Goal: Task Accomplishment & Management: Manage account settings

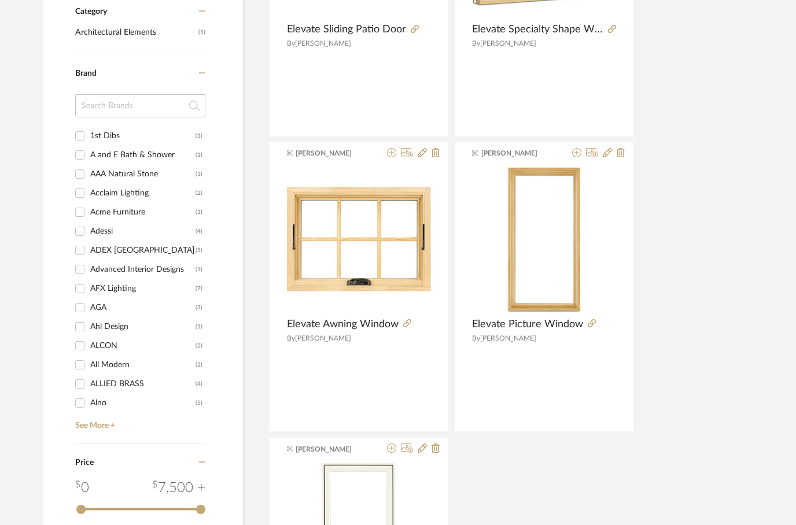
scroll to position [412, 0]
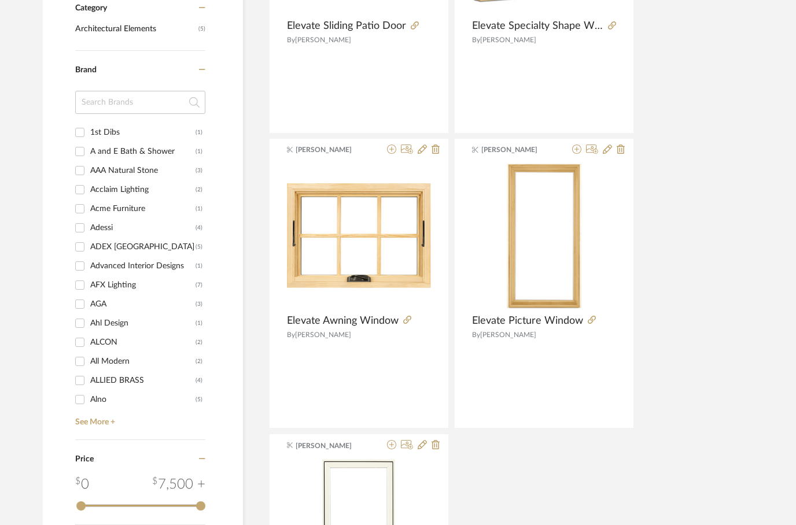
click at [109, 107] on input at bounding box center [140, 102] width 130 height 23
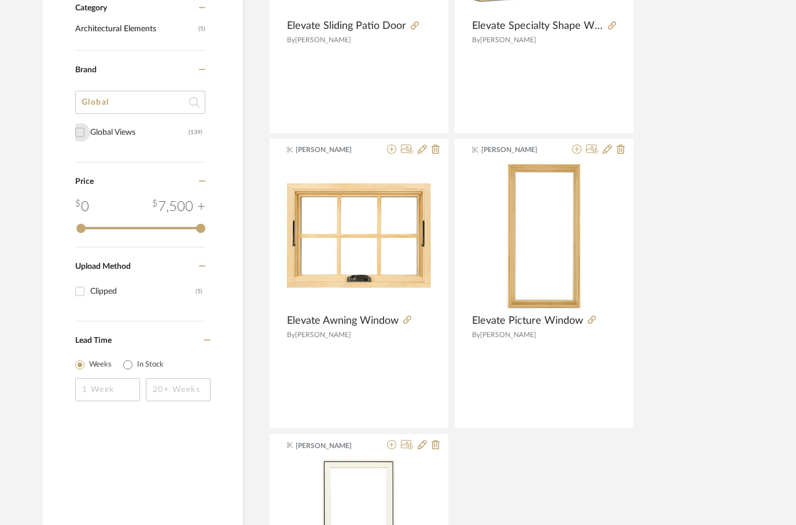
type input "Global"
click at [84, 127] on input "Global Views (139)" at bounding box center [80, 132] width 19 height 19
checkbox input "true"
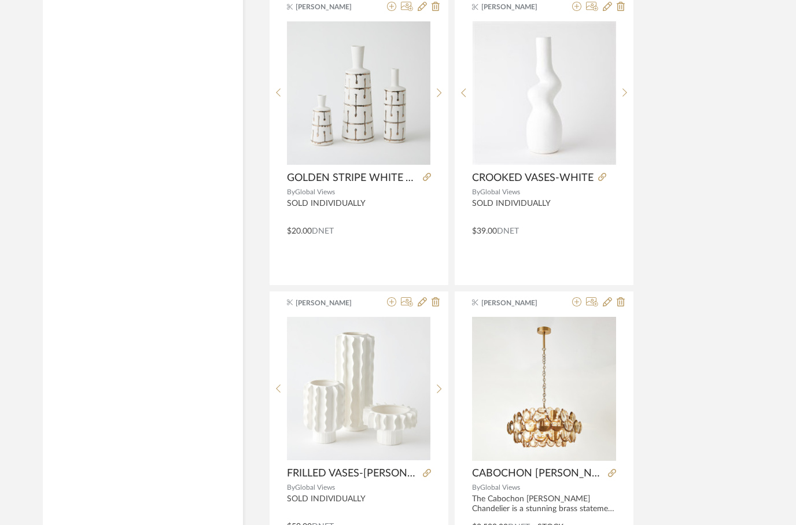
scroll to position [1721, 0]
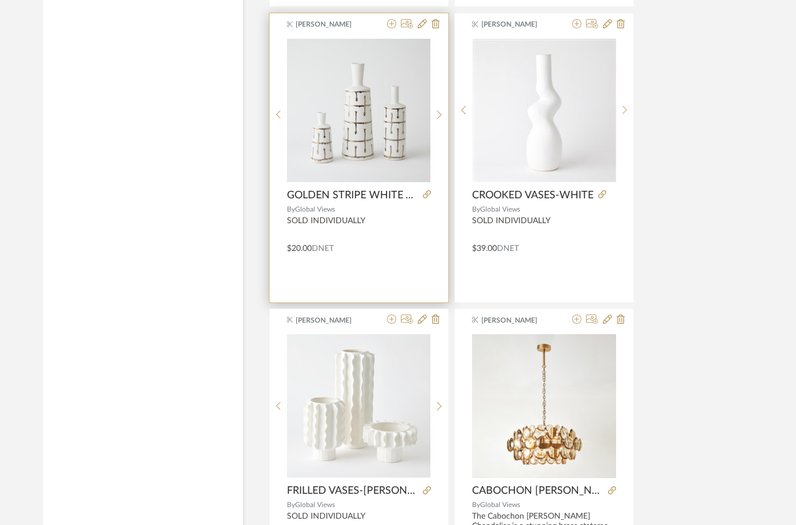
click at [0, 0] on img at bounding box center [0, 0] width 0 height 0
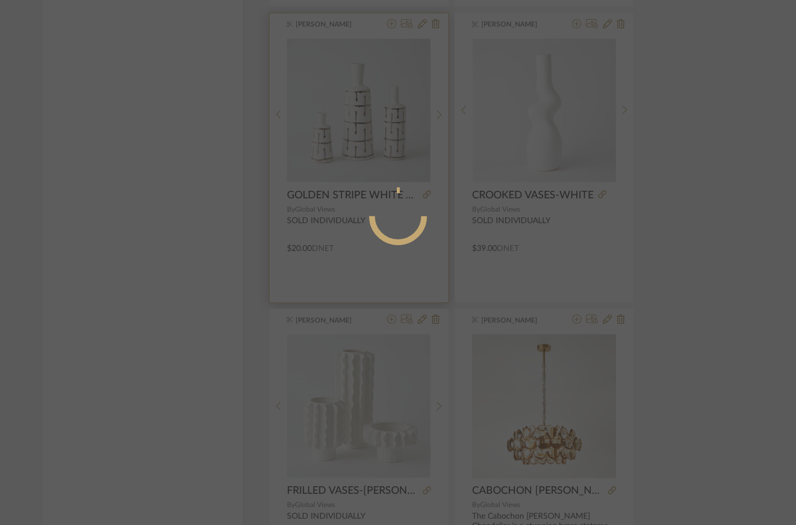
scroll to position [0, 0]
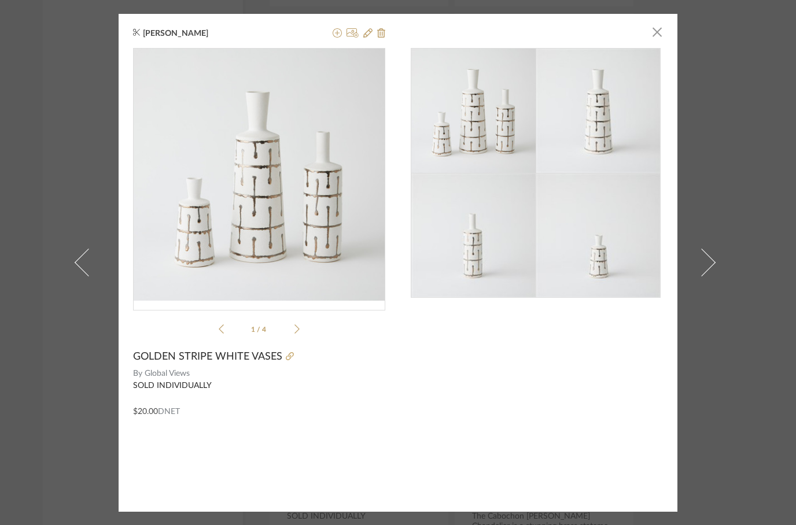
click at [298, 356] on div at bounding box center [333, 356] width 103 height 13
click at [290, 359] on icon at bounding box center [290, 356] width 8 height 8
click at [656, 36] on span "button" at bounding box center [656, 32] width 23 height 23
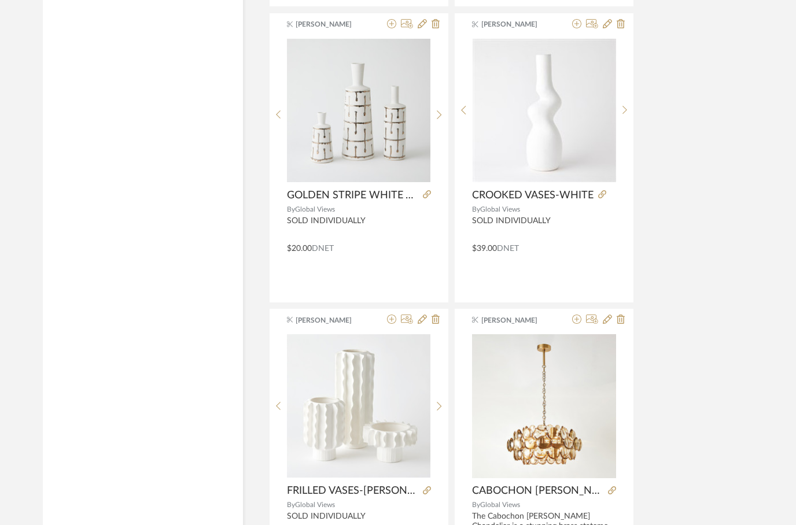
scroll to position [1721, 0]
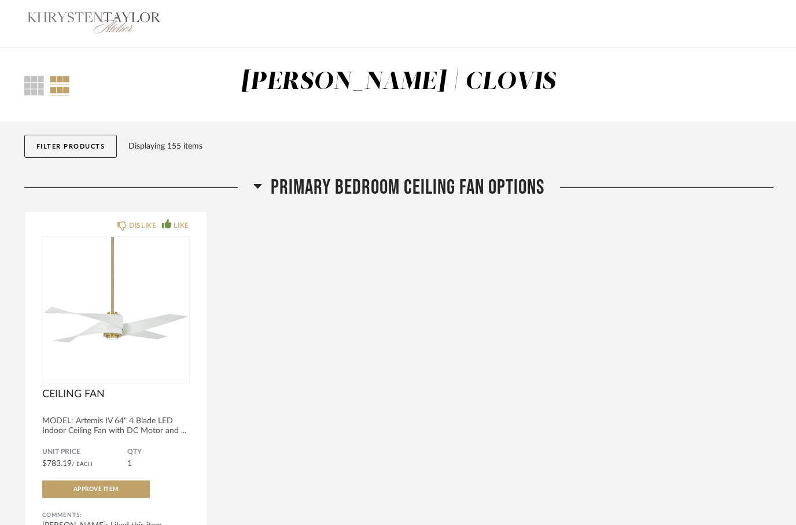
click at [79, 17] on img at bounding box center [93, 24] width 139 height 46
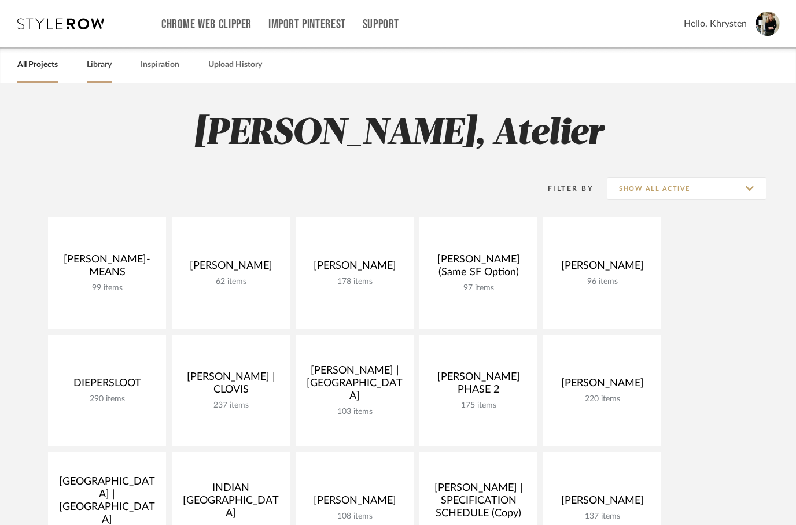
click at [95, 64] on link "Library" at bounding box center [99, 65] width 25 height 16
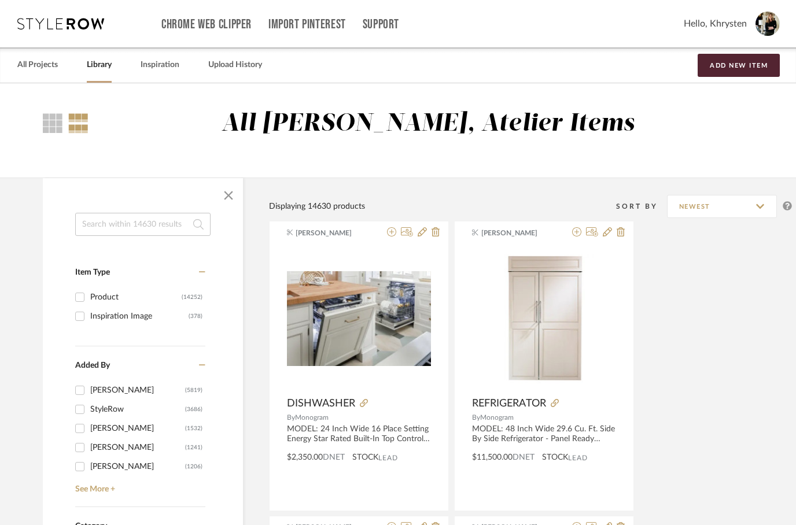
click at [112, 221] on input at bounding box center [142, 224] width 135 height 23
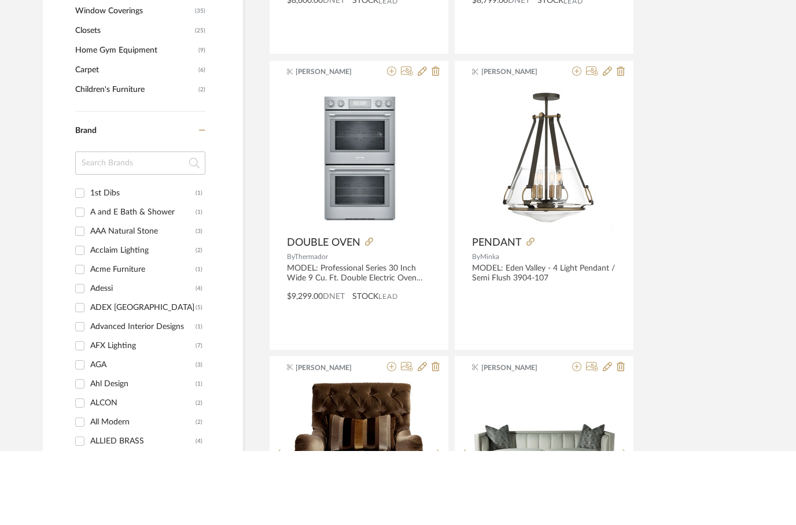
scroll to position [974, 0]
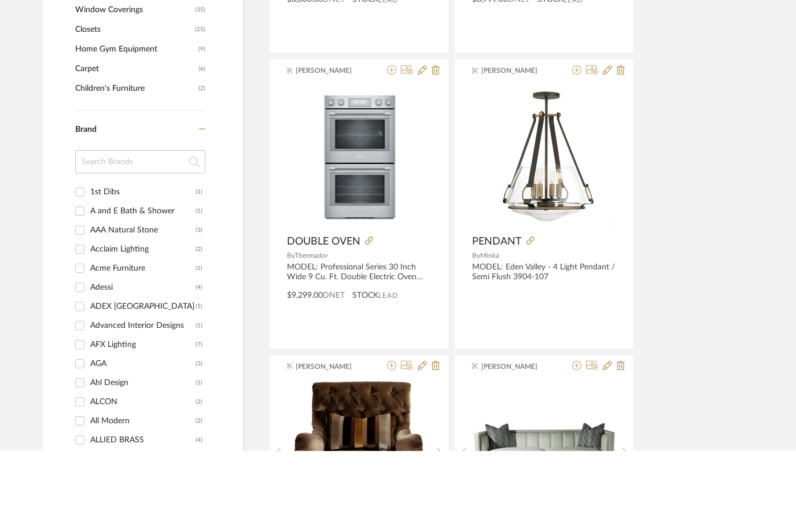
click at [101, 224] on input at bounding box center [140, 235] width 130 height 23
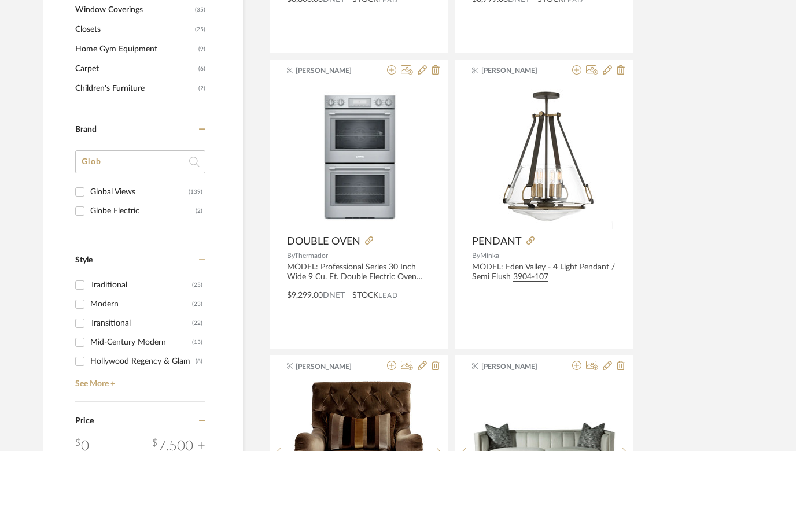
type input "Glob"
click at [86, 257] on input "Global Views (139)" at bounding box center [80, 266] width 19 height 19
checkbox input "true"
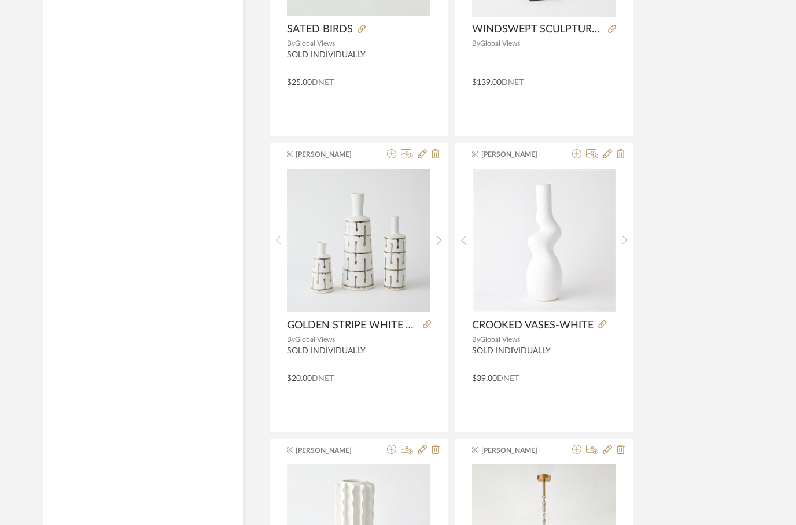
scroll to position [1615, 0]
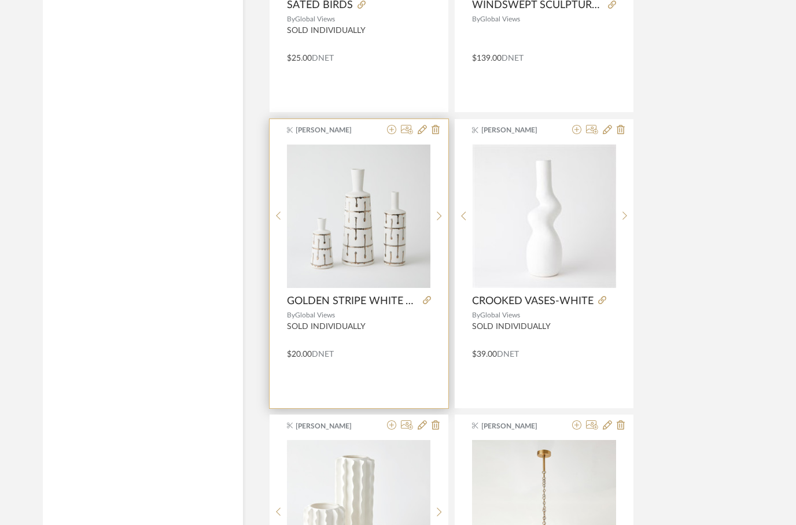
click at [377, 374] on div "Natalie Agazarian GOLDEN STRIPE WHITE VASES By Global Views SOLD INDIVIDUALLY $…" at bounding box center [358, 263] width 179 height 289
click at [375, 359] on div "$20.00 DNET" at bounding box center [358, 352] width 179 height 16
click at [423, 134] on icon at bounding box center [421, 129] width 9 height 9
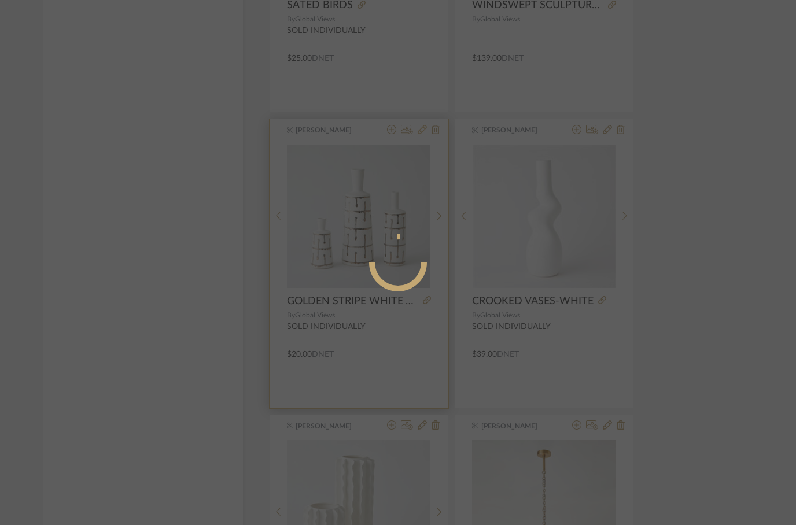
scroll to position [0, 0]
radio input "true"
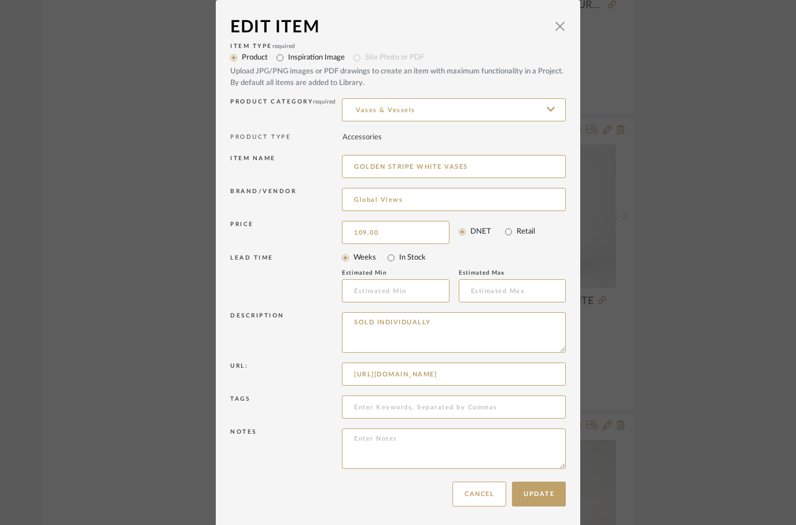
click at [291, 284] on div "LEAD TIME" at bounding box center [286, 278] width 112 height 49
type input "$109.00"
click at [541, 498] on button "Update" at bounding box center [539, 494] width 54 height 25
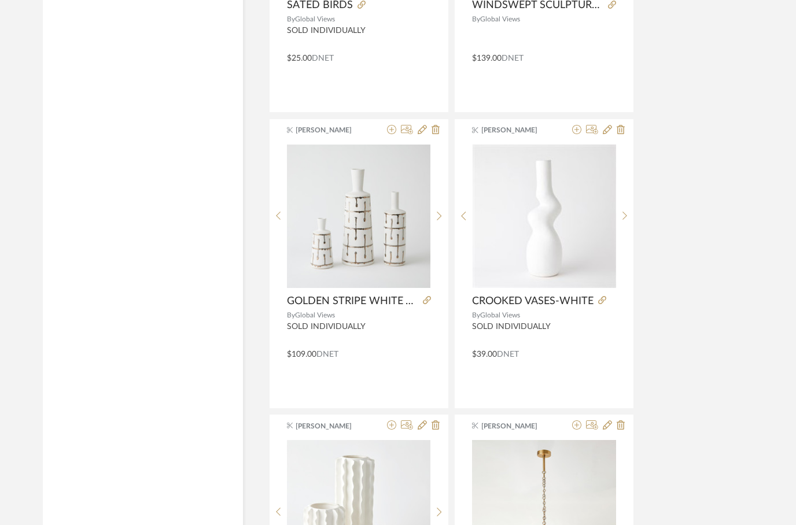
scroll to position [1615, 0]
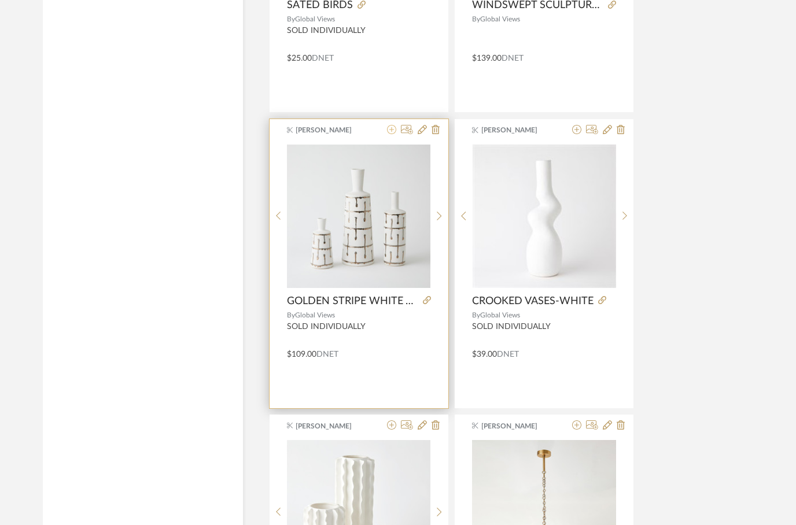
click at [390, 131] on icon at bounding box center [391, 129] width 9 height 9
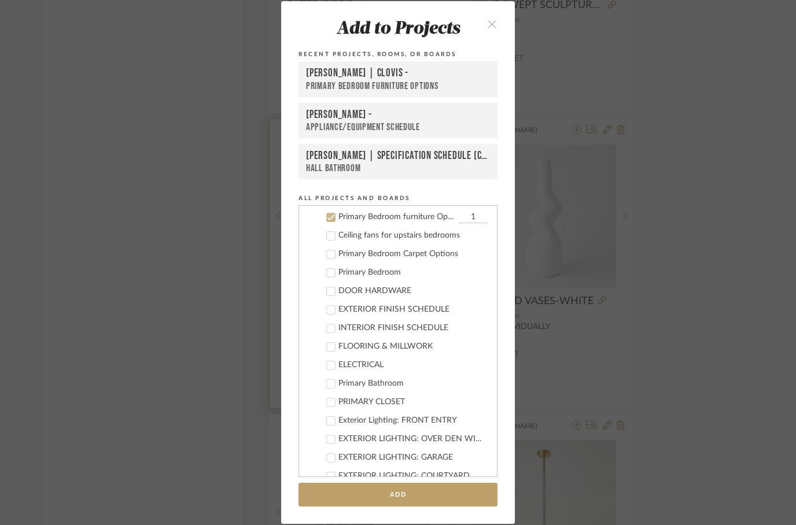
scroll to position [232, 0]
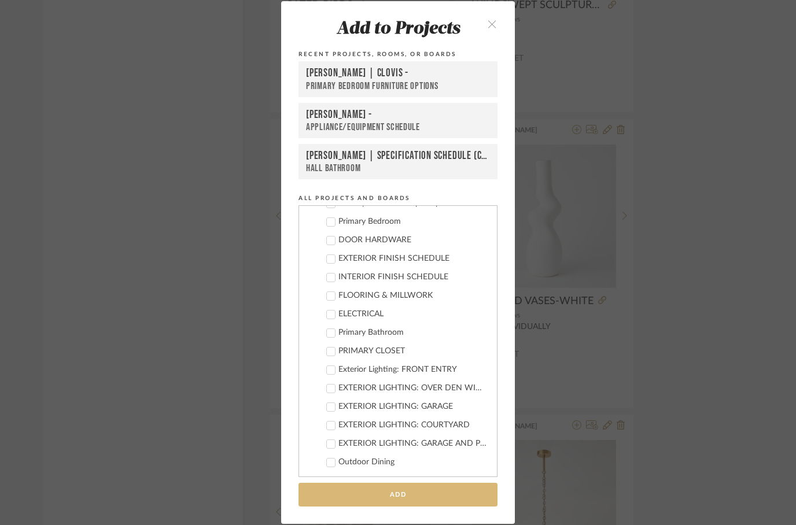
click at [386, 494] on button "Add" at bounding box center [397, 495] width 199 height 24
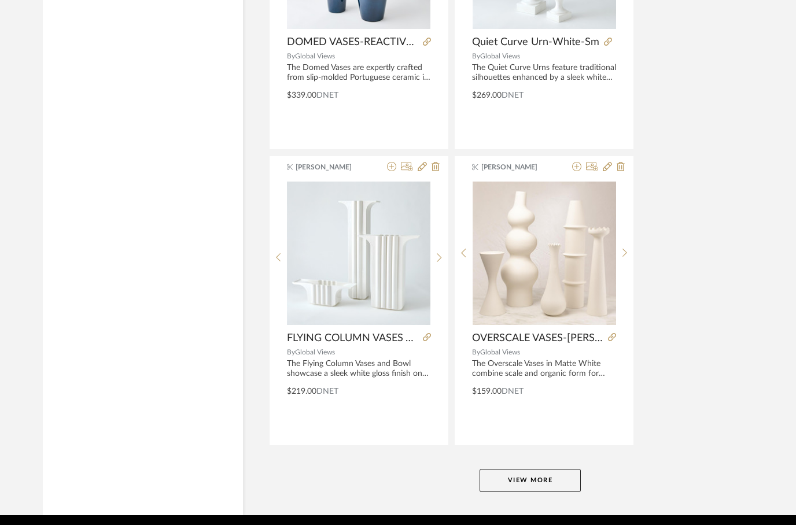
scroll to position [5125, 0]
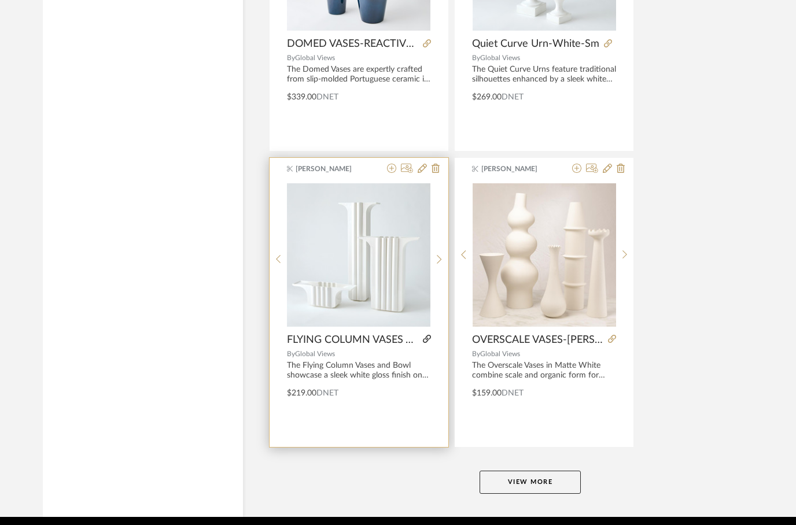
click at [425, 342] on icon at bounding box center [427, 339] width 8 height 8
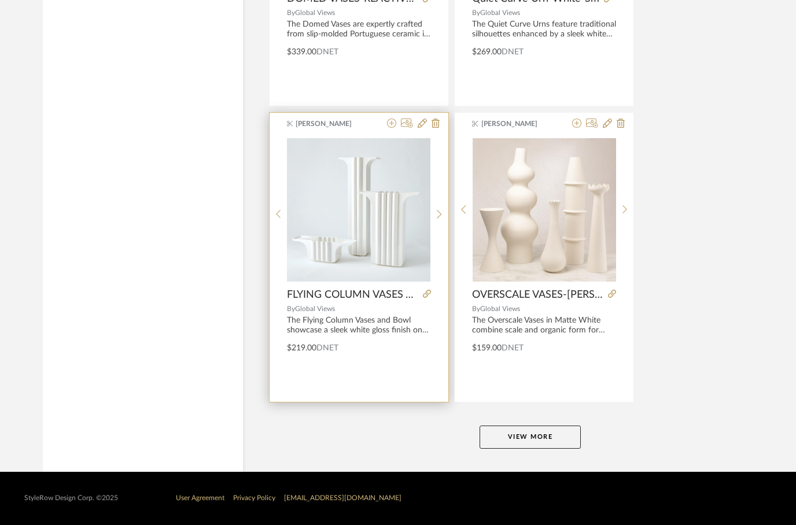
click at [388, 353] on div "$219.00 DNET" at bounding box center [358, 346] width 179 height 16
click at [424, 120] on icon at bounding box center [421, 123] width 9 height 9
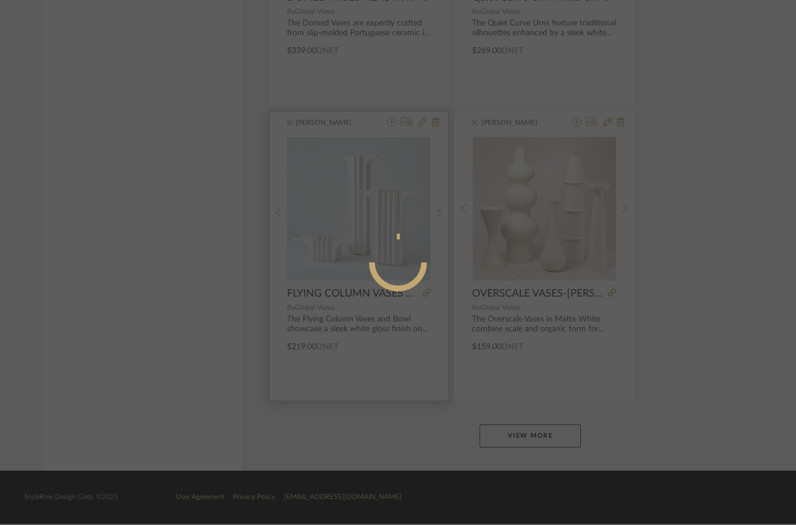
scroll to position [0, 0]
radio input "true"
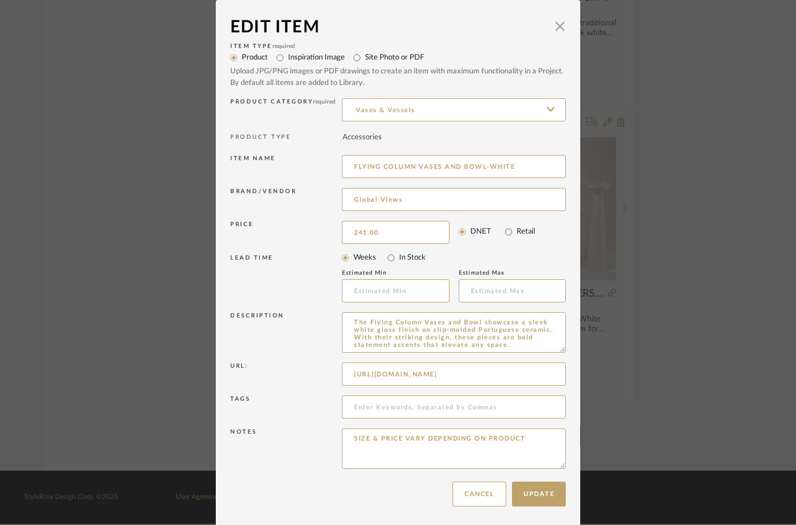
click at [499, 257] on mat-radio-group "Weeks In Stock" at bounding box center [454, 258] width 224 height 16
type input "$241.00"
click at [546, 488] on button "Update" at bounding box center [539, 494] width 54 height 25
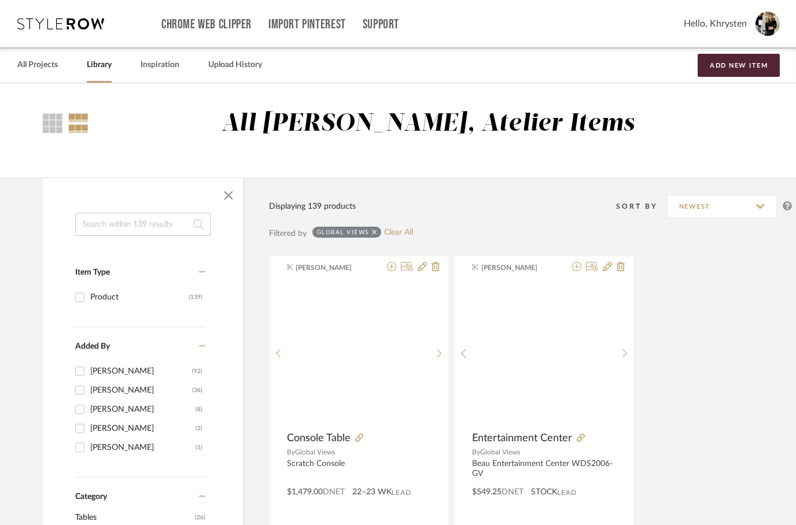
scroll to position [5172, 0]
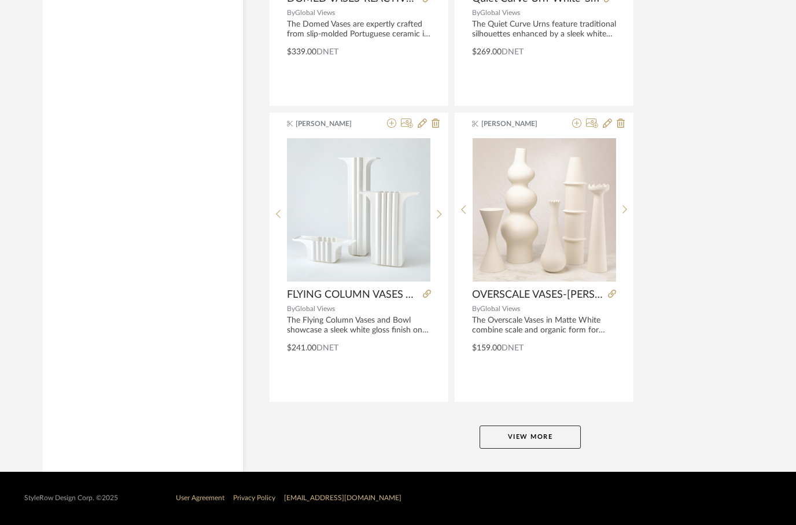
click at [523, 436] on button "View More" at bounding box center [529, 437] width 101 height 23
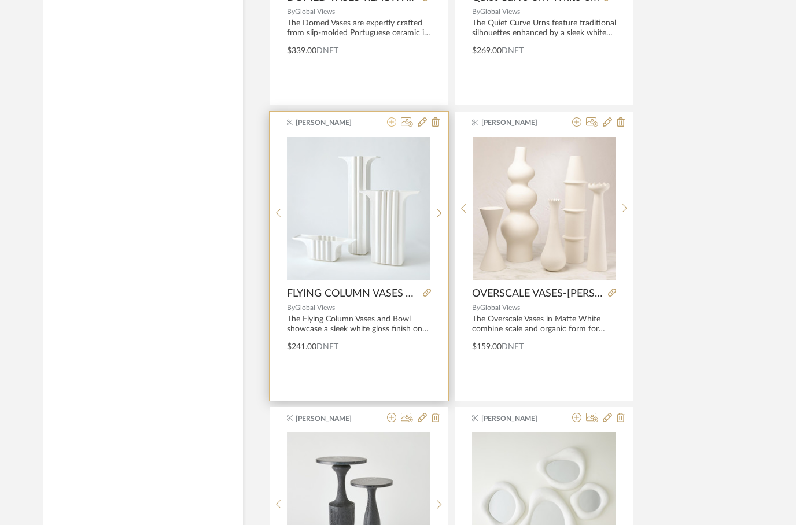
click at [393, 121] on icon at bounding box center [391, 121] width 9 height 9
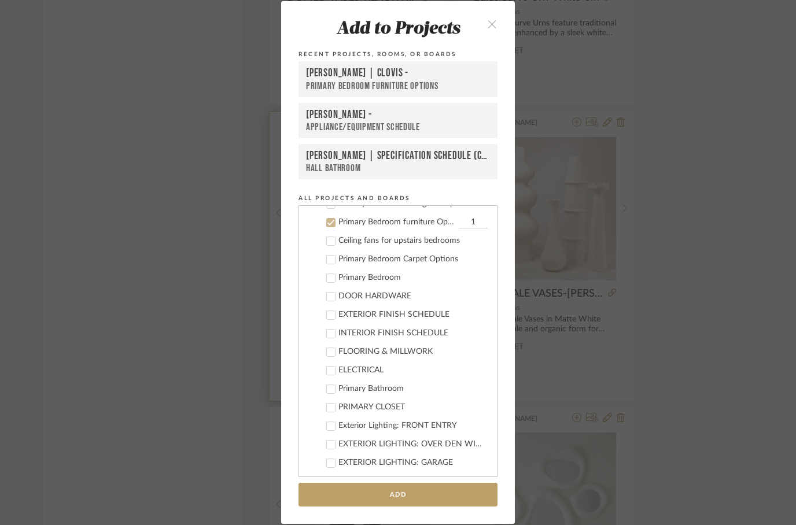
scroll to position [232, 0]
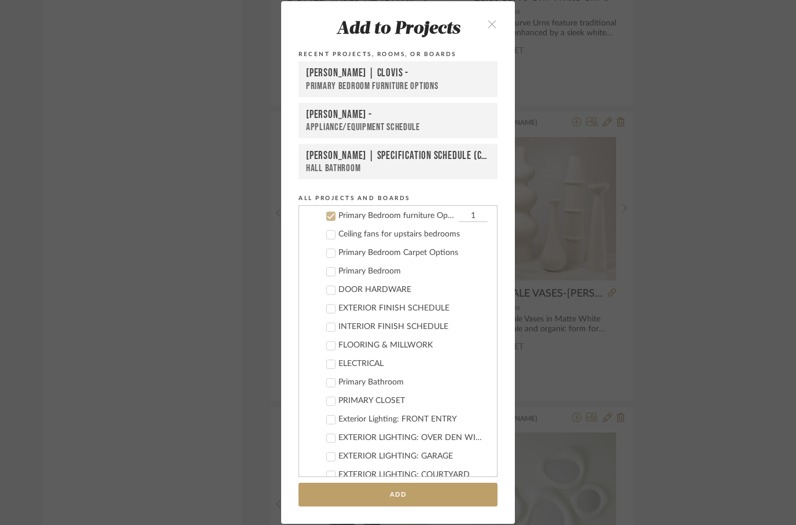
click at [342, 72] on div "[PERSON_NAME] | CLOVIS -" at bounding box center [398, 73] width 184 height 14
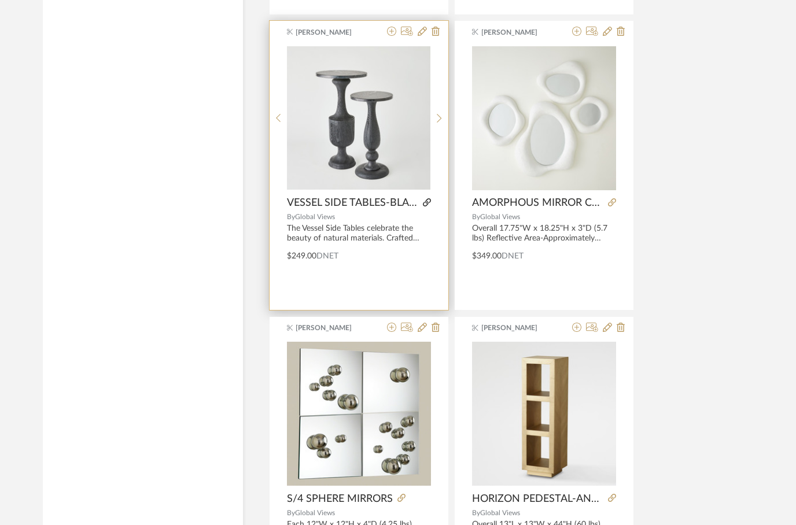
scroll to position [5558, 0]
click at [430, 204] on icon at bounding box center [427, 202] width 8 height 8
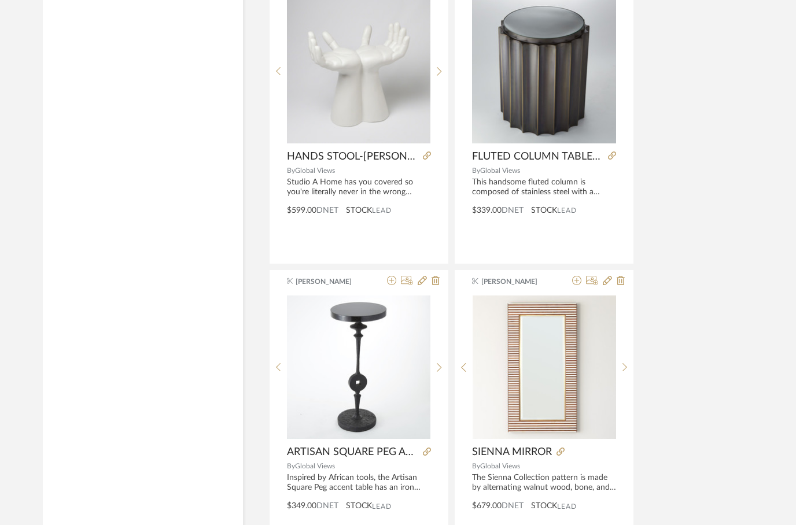
scroll to position [10023, 0]
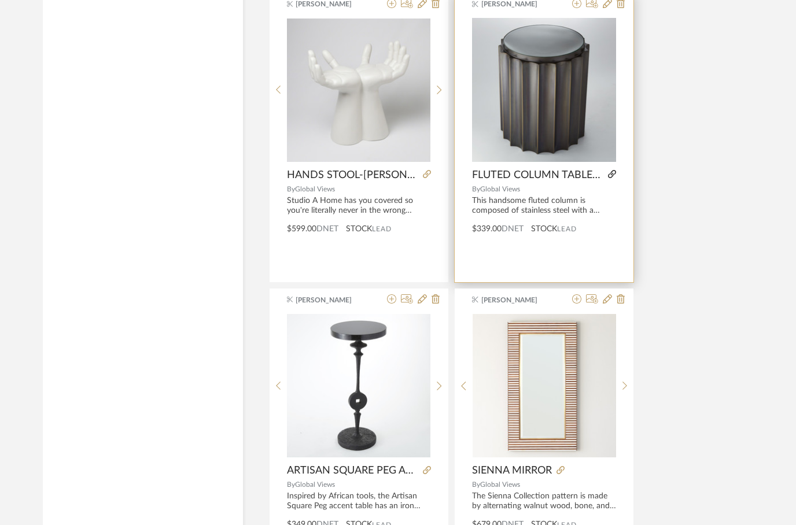
click at [612, 173] on icon at bounding box center [612, 174] width 8 height 8
click at [609, 176] on icon at bounding box center [612, 174] width 8 height 8
click at [607, 5] on icon at bounding box center [607, 3] width 9 height 9
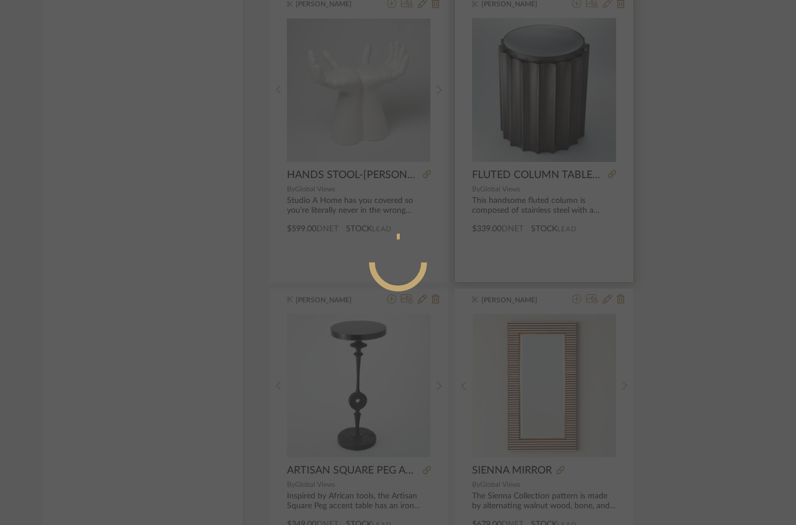
radio input "true"
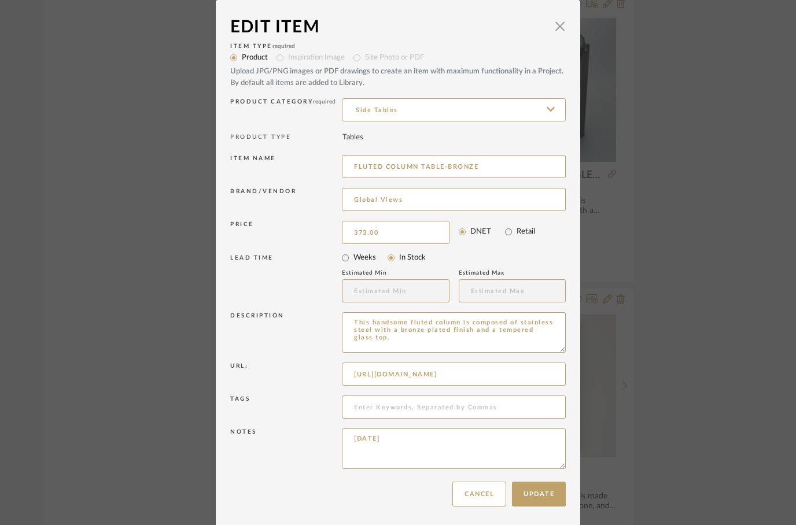
click at [308, 277] on div "LEAD TIME" at bounding box center [286, 278] width 112 height 49
type input "$373.00"
click at [546, 492] on button "Update" at bounding box center [539, 494] width 54 height 25
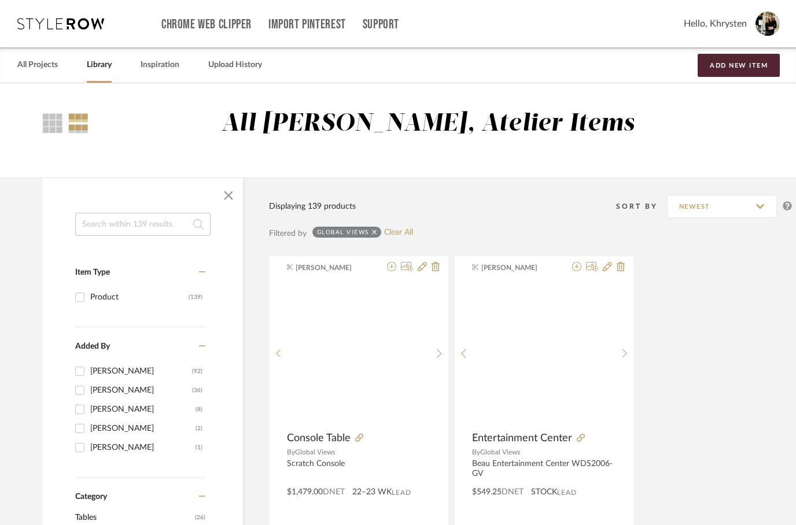
scroll to position [10023, 0]
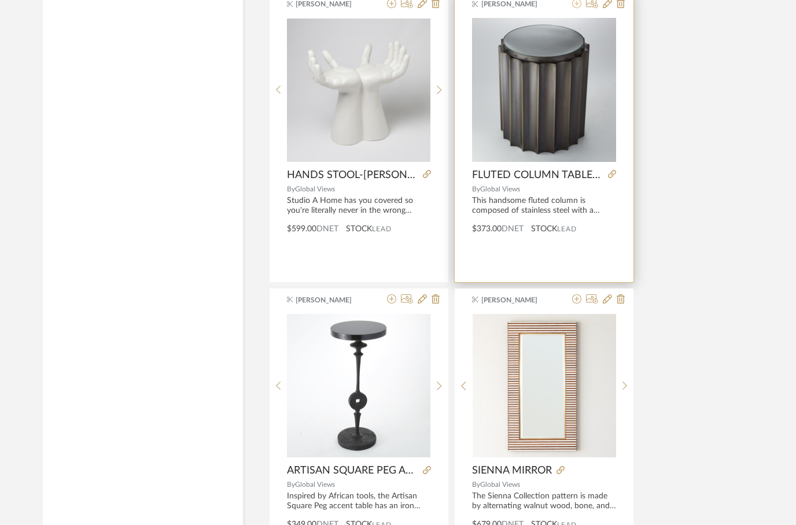
click at [579, 5] on icon at bounding box center [576, 3] width 9 height 9
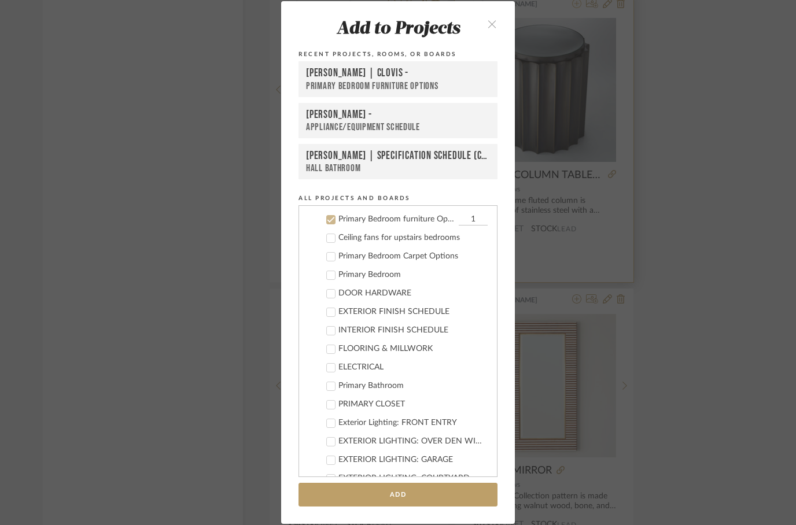
scroll to position [232, 0]
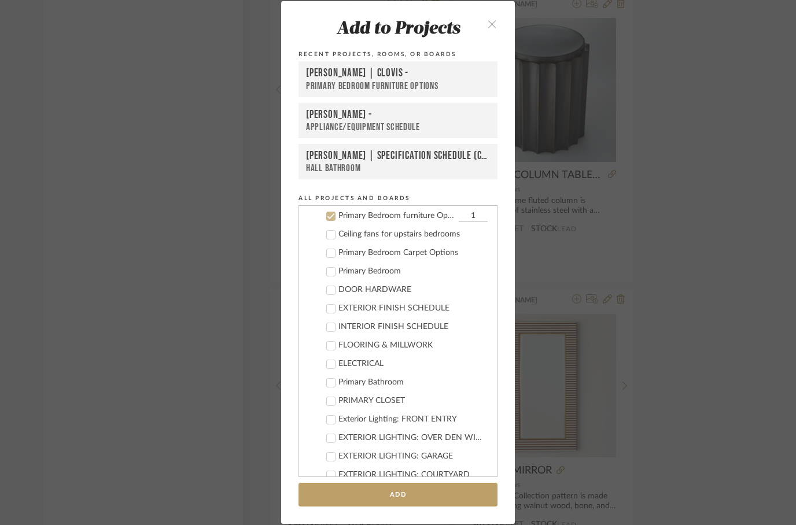
click at [362, 71] on div "[PERSON_NAME] | CLOVIS -" at bounding box center [398, 73] width 184 height 14
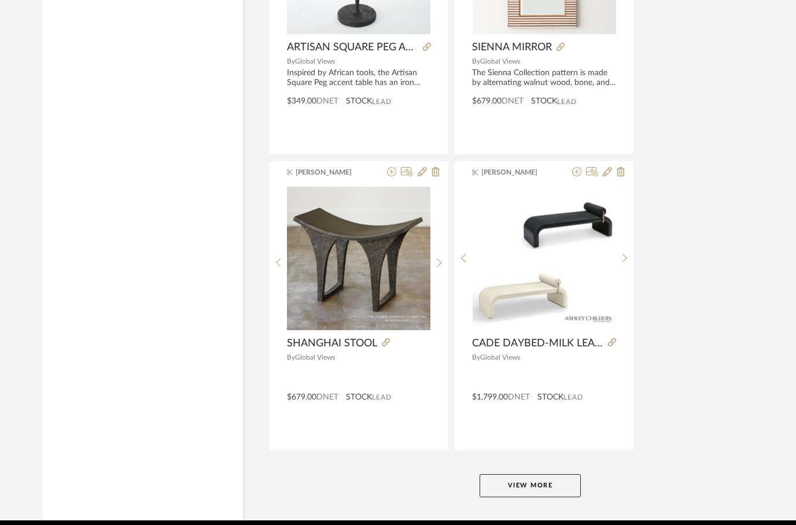
scroll to position [10449, 0]
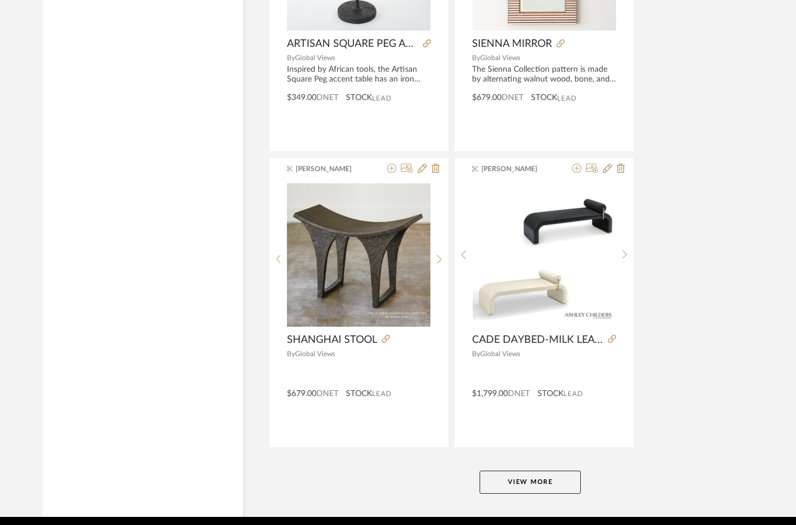
click at [496, 487] on button "View More" at bounding box center [529, 482] width 101 height 23
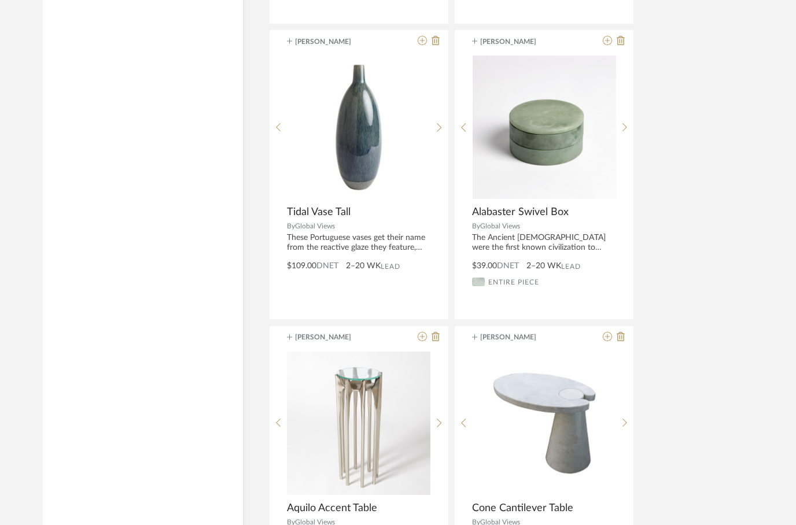
scroll to position [13826, 0]
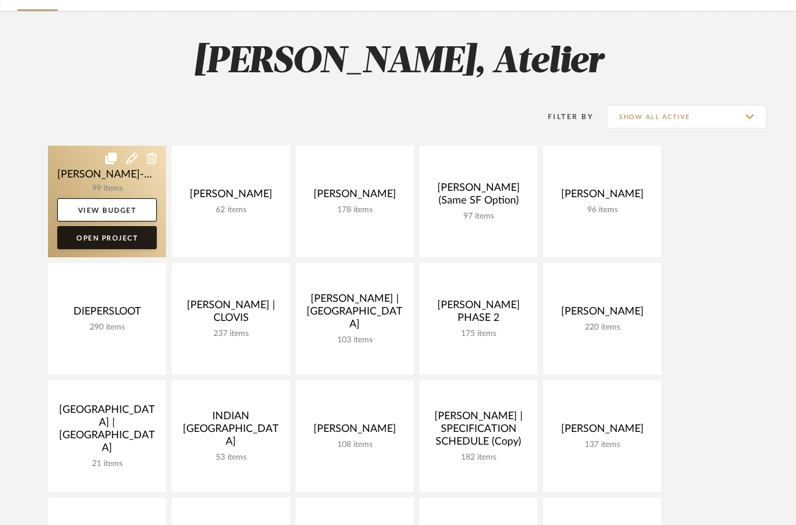
click at [99, 239] on link "Open Project" at bounding box center [106, 237] width 99 height 23
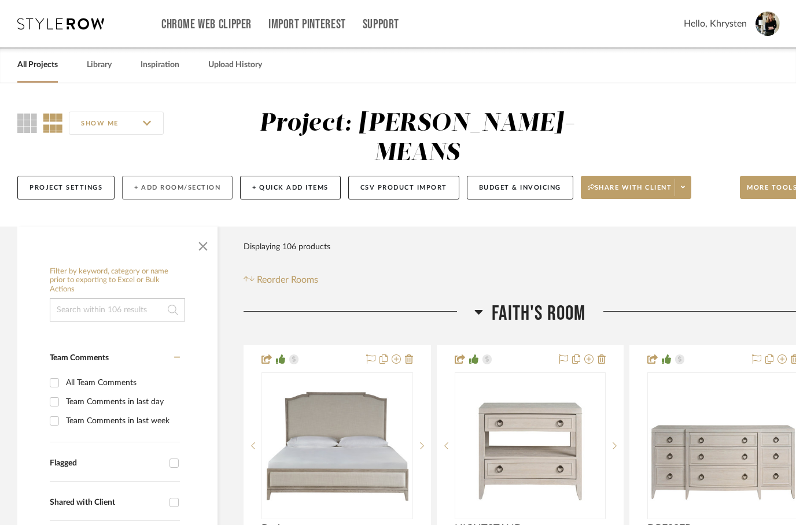
click at [173, 176] on button "+ Add Room/Section" at bounding box center [177, 188] width 110 height 24
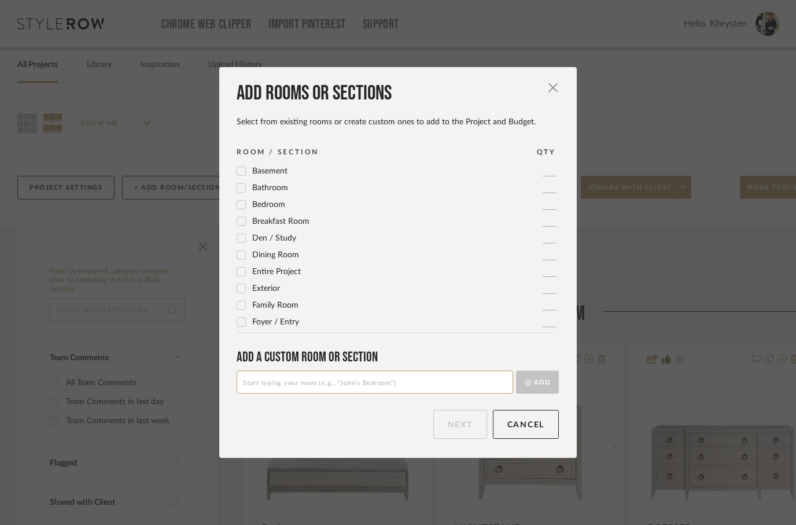
click at [380, 382] on input at bounding box center [374, 382] width 276 height 23
type input "Primary Bathroom Corner Cabinet"
click at [535, 384] on button "Add" at bounding box center [537, 382] width 43 height 23
click at [280, 389] on input at bounding box center [374, 382] width 276 height 23
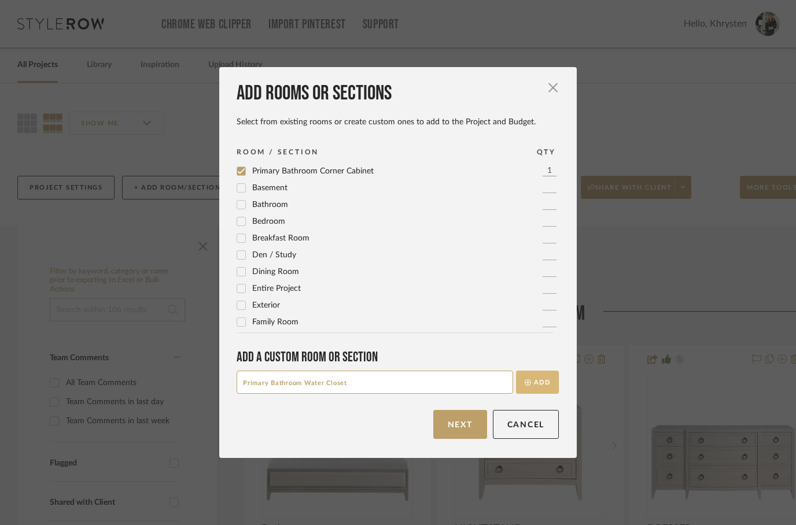
type input "Primary Bathroom Water Closet"
click at [545, 384] on button "Add" at bounding box center [537, 382] width 43 height 23
click at [391, 390] on input at bounding box center [374, 382] width 276 height 23
type input "Primary Bathroom Wardrobe Accessories"
click at [544, 389] on button "Add" at bounding box center [537, 382] width 43 height 23
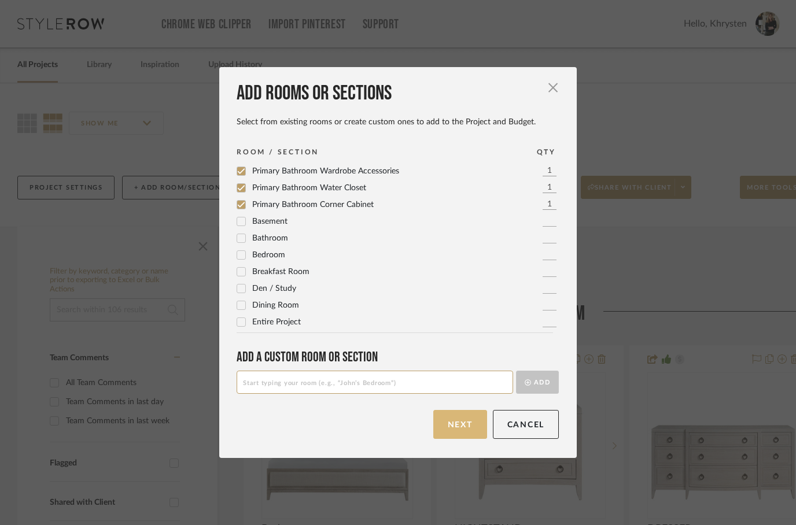
click at [457, 425] on button "Next" at bounding box center [460, 424] width 54 height 29
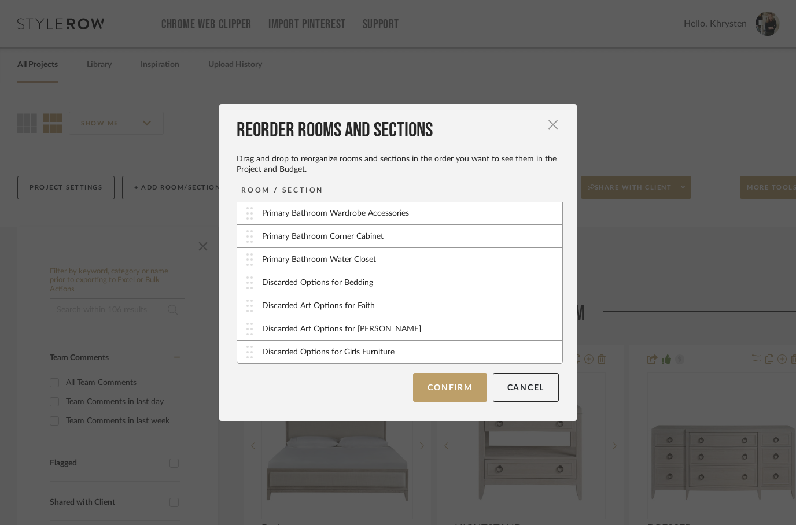
scroll to position [162, 0]
click at [440, 392] on button "Confirm" at bounding box center [449, 387] width 73 height 29
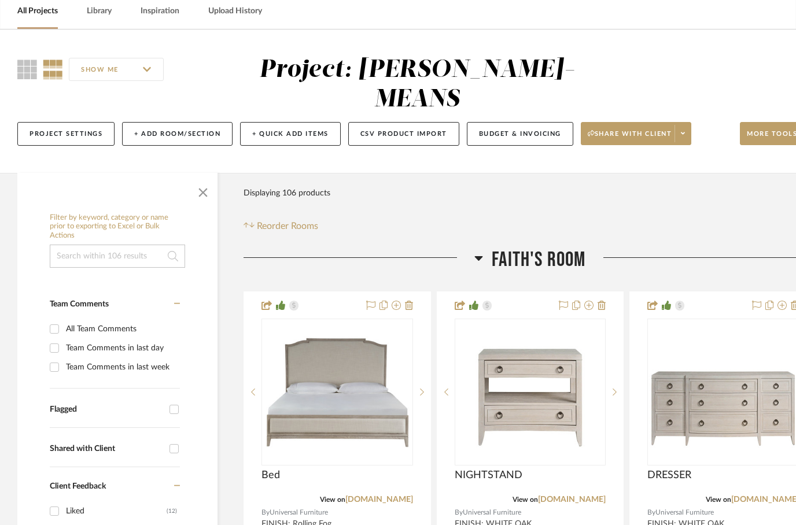
scroll to position [22, 0]
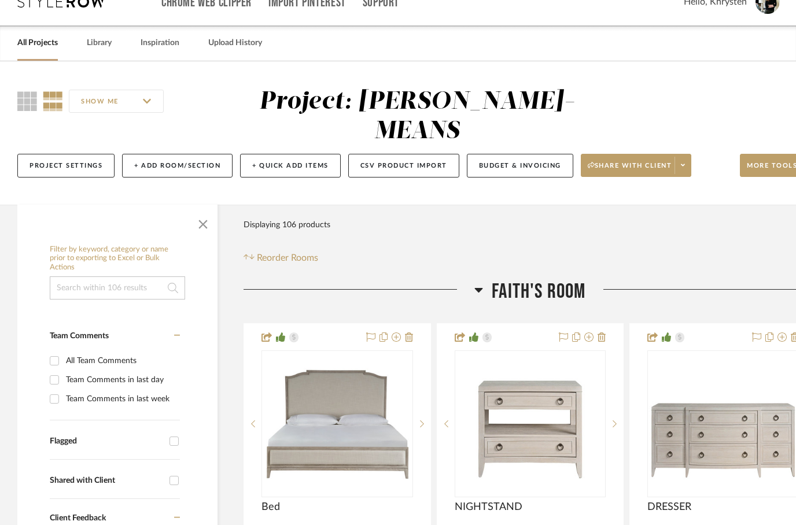
click at [475, 283] on icon at bounding box center [478, 290] width 9 height 14
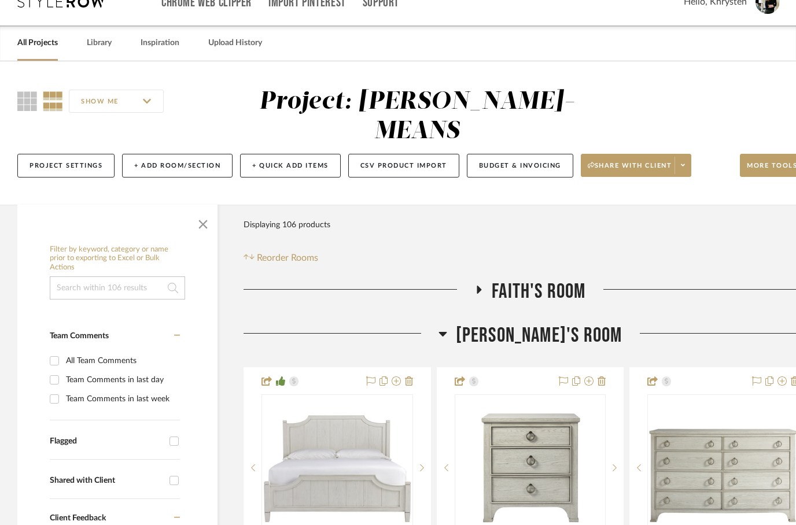
click at [482, 323] on h3 "[PERSON_NAME]'s Room" at bounding box center [530, 335] width 184 height 25
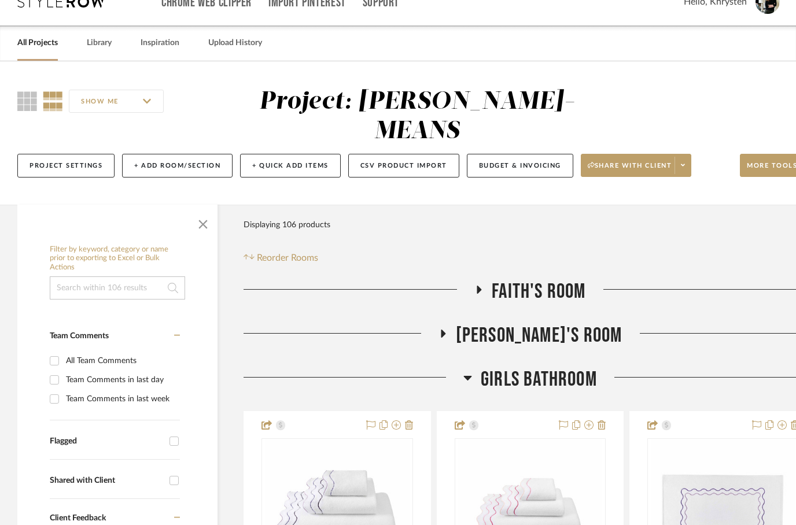
click at [471, 371] on icon at bounding box center [467, 378] width 9 height 14
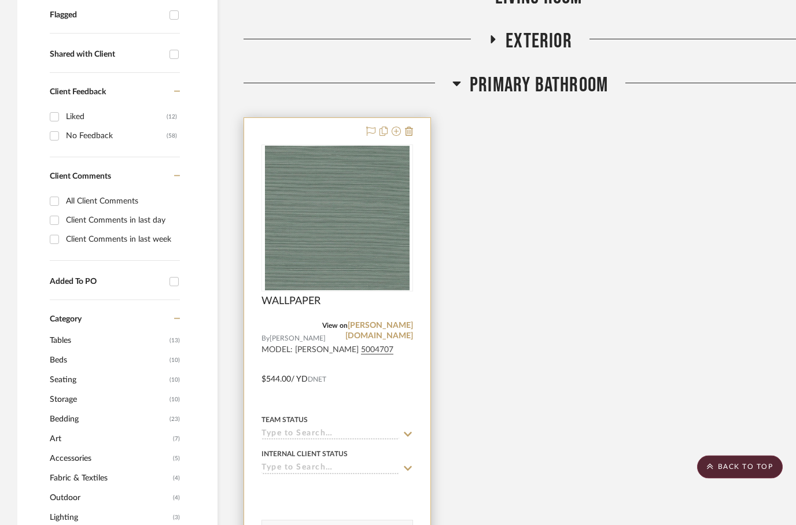
scroll to position [448, 0]
click at [360, 356] on div at bounding box center [337, 371] width 186 height 506
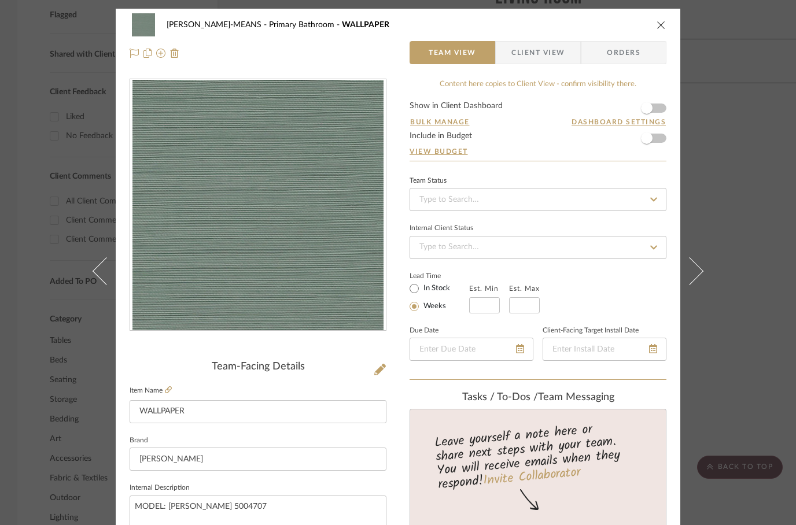
scroll to position [0, 0]
click at [656, 27] on icon "close" at bounding box center [660, 24] width 9 height 9
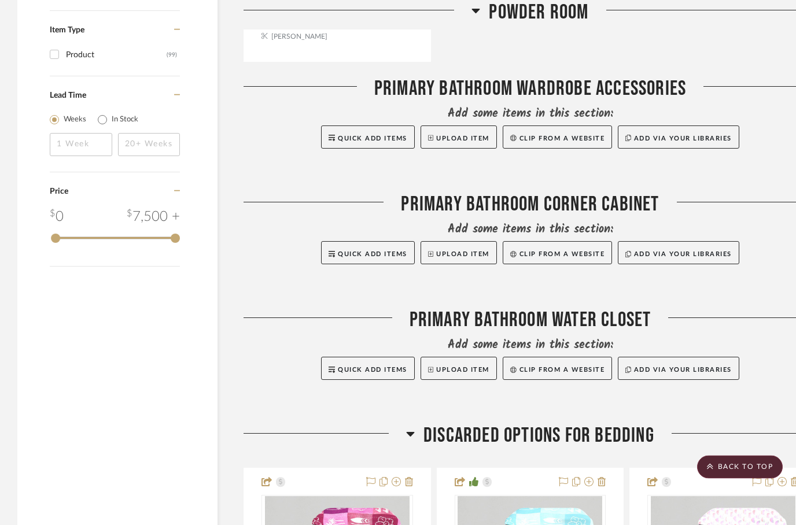
scroll to position [1576, 0]
click at [358, 367] on span "Quick Add Items" at bounding box center [372, 370] width 69 height 6
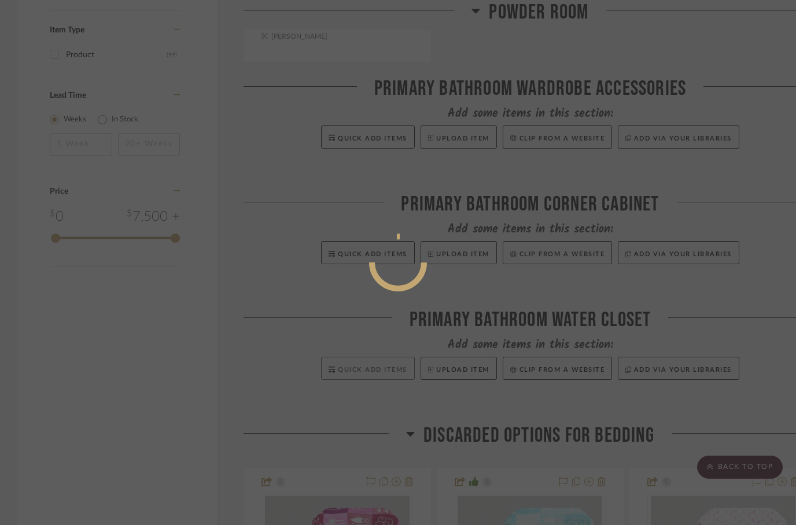
scroll to position [0, 0]
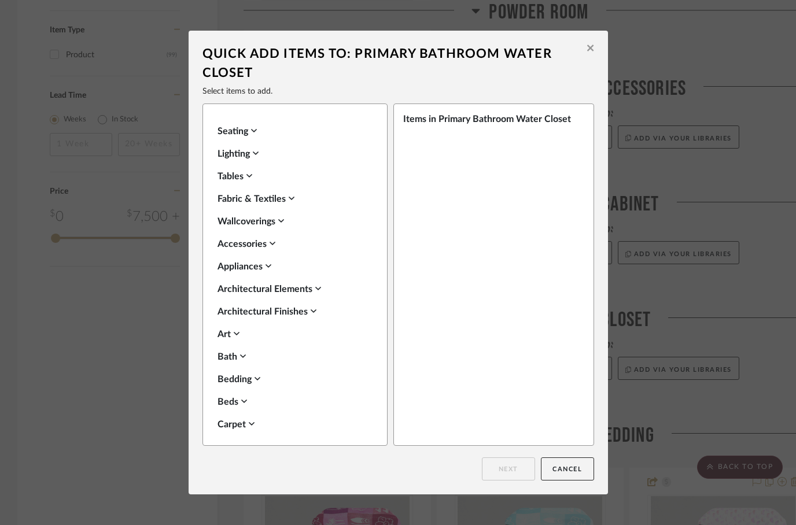
click at [226, 339] on div "Art" at bounding box center [291, 334] width 149 height 14
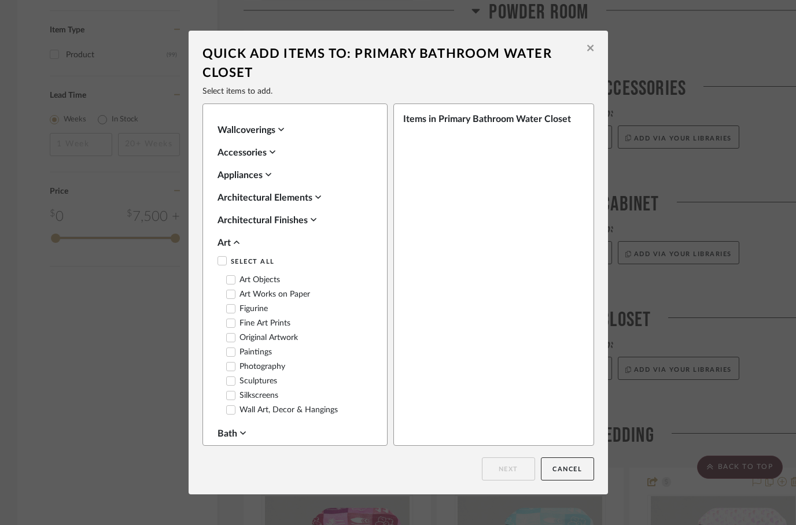
scroll to position [93, 0]
click at [229, 322] on icon at bounding box center [231, 321] width 8 height 8
checkbox input "true"
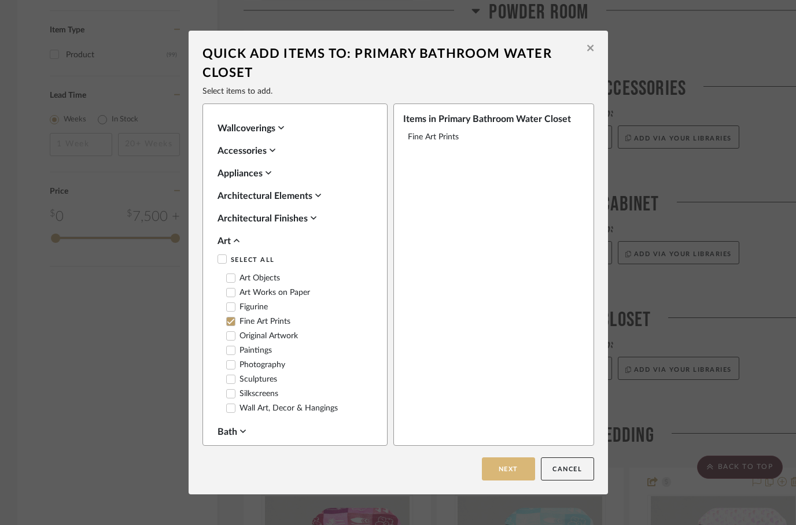
click at [504, 468] on button "Next" at bounding box center [508, 468] width 53 height 23
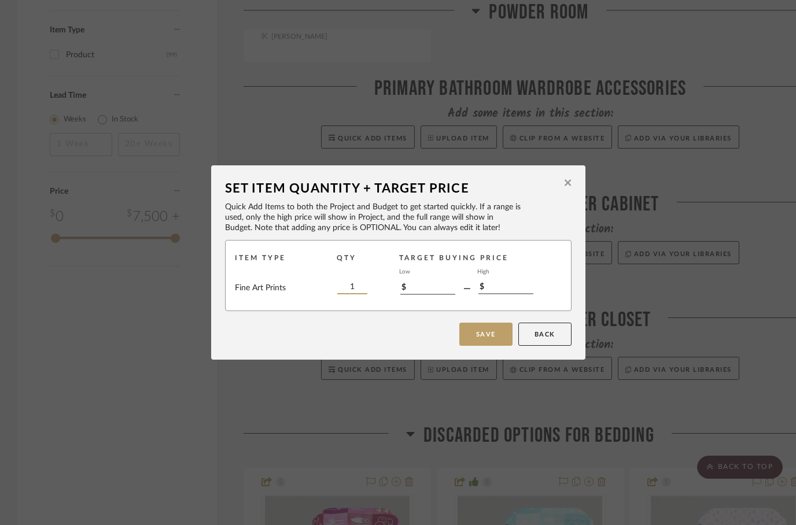
type input "2"
click at [478, 333] on button "Save" at bounding box center [485, 334] width 53 height 23
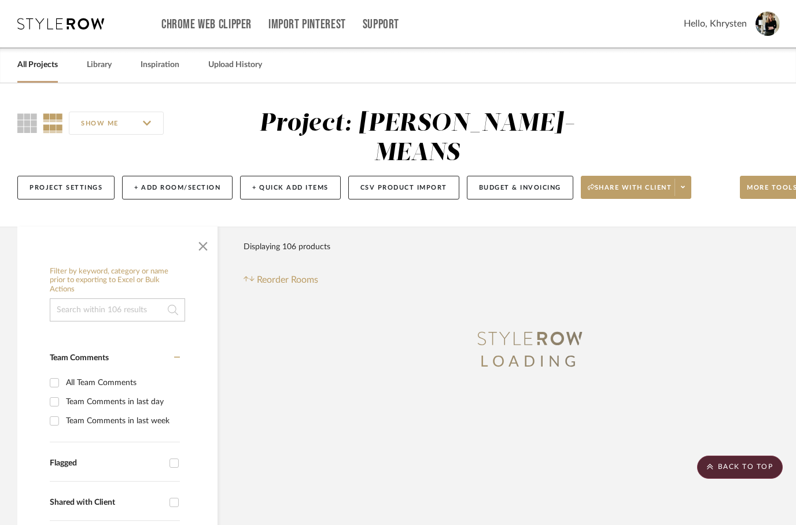
scroll to position [1341, 0]
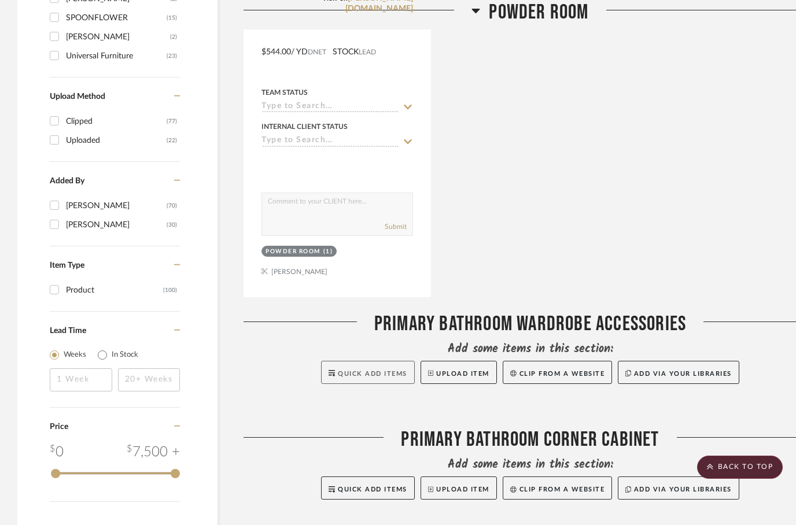
click at [376, 371] on span "Quick Add Items" at bounding box center [372, 374] width 69 height 6
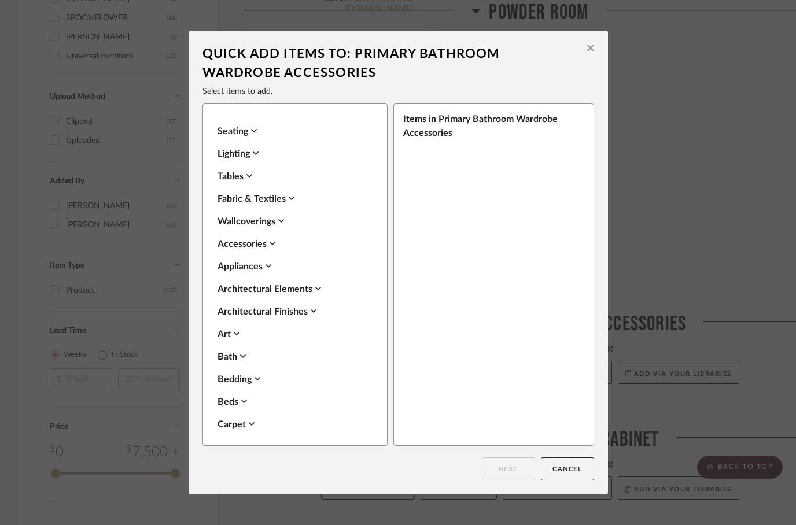
click at [257, 244] on div "Accessories" at bounding box center [291, 244] width 149 height 14
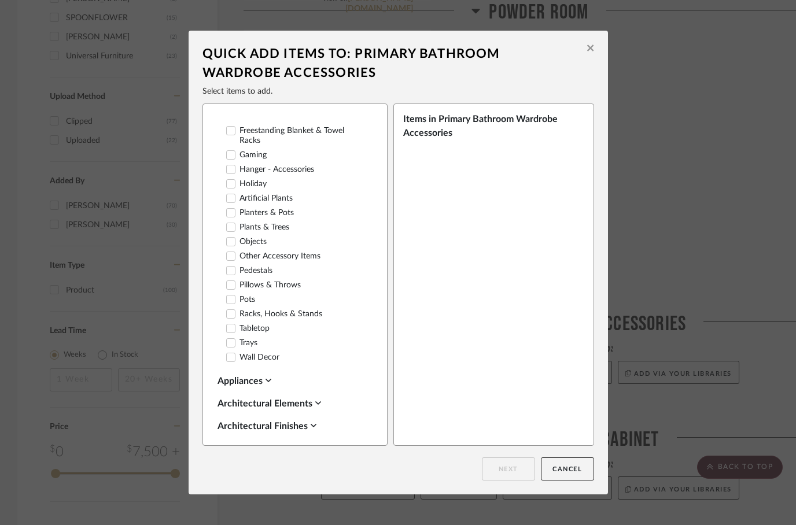
scroll to position [311, 0]
click at [549, 470] on button "Cancel" at bounding box center [567, 468] width 53 height 23
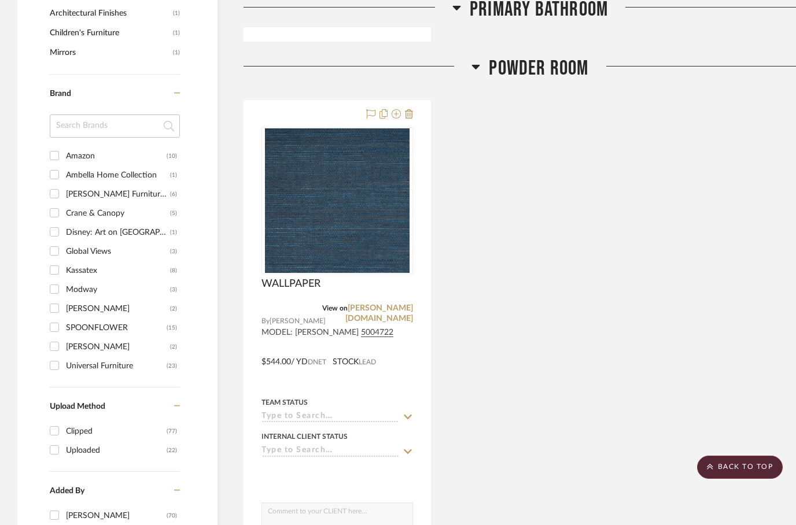
scroll to position [1030, 0]
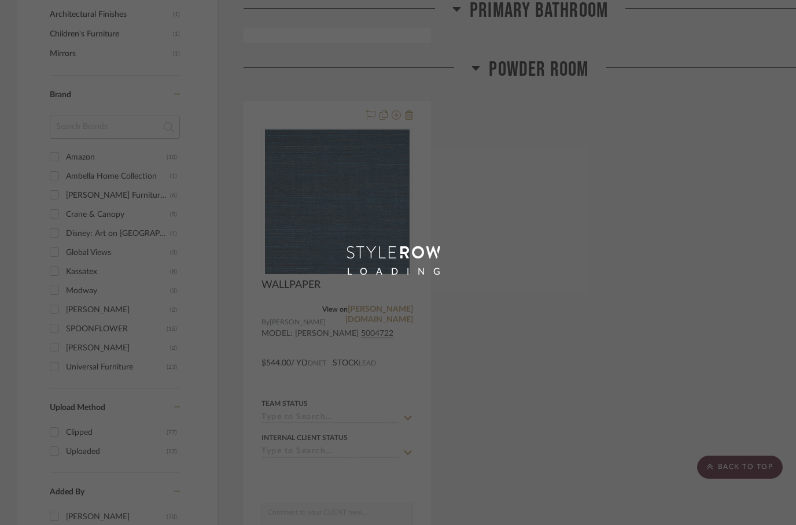
scroll to position [72, 0]
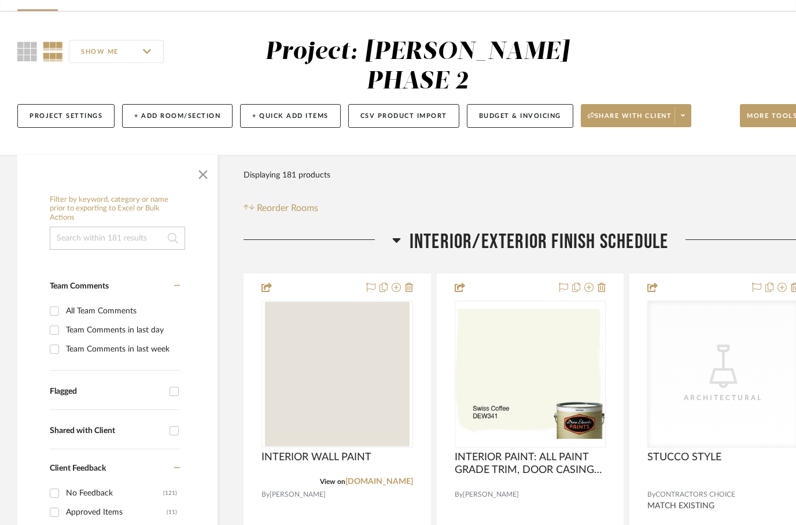
scroll to position [1030, 0]
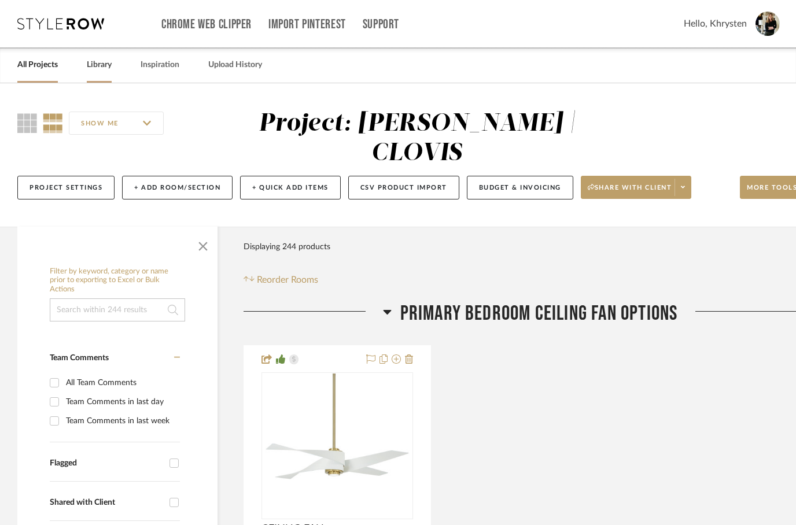
click at [102, 65] on link "Library" at bounding box center [99, 65] width 25 height 16
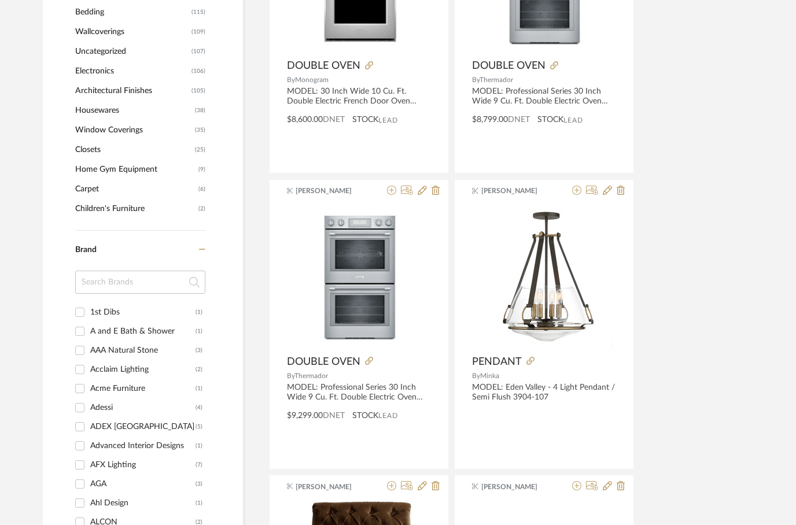
click at [103, 281] on input at bounding box center [140, 282] width 130 height 23
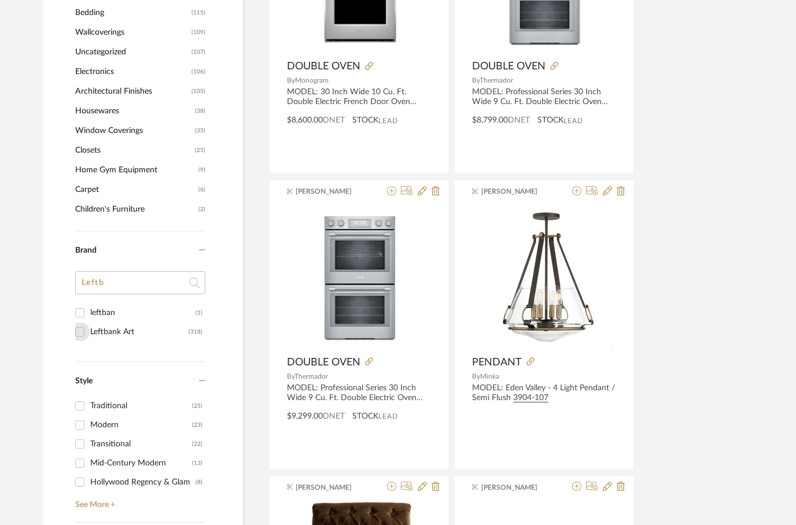
type input "Leftb"
click at [79, 334] on input "Leftbank Art (318)" at bounding box center [80, 332] width 19 height 19
checkbox input "true"
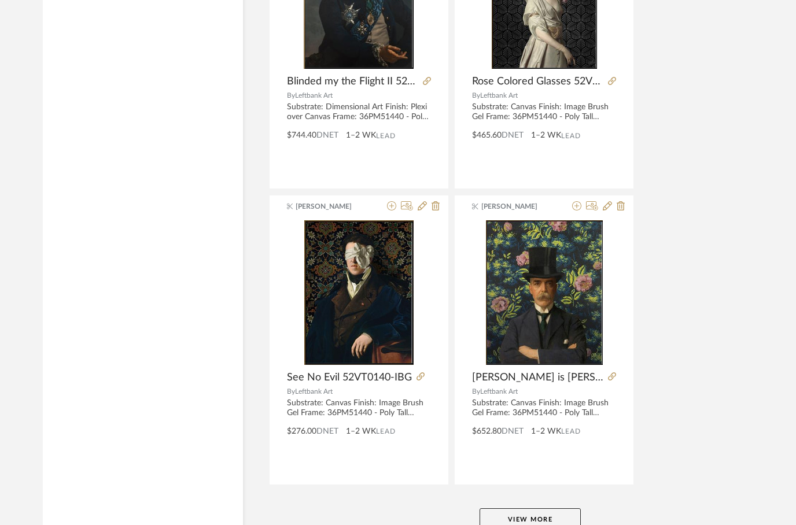
scroll to position [5125, 0]
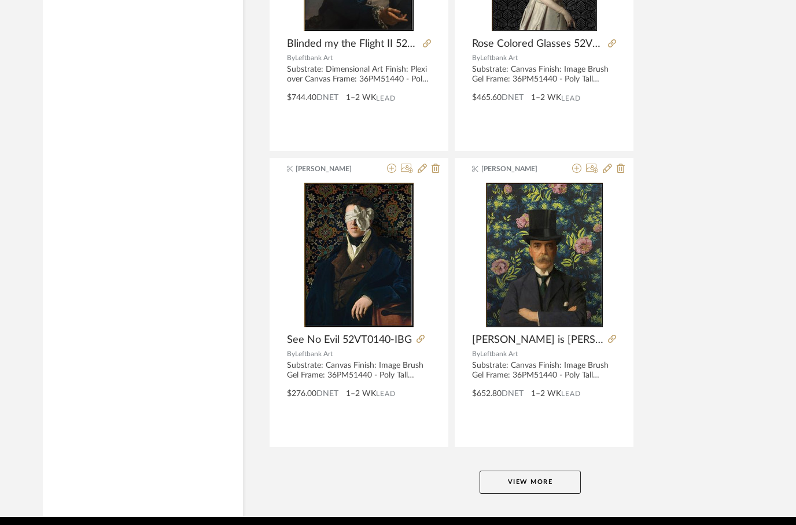
click at [502, 477] on button "View More" at bounding box center [529, 482] width 101 height 23
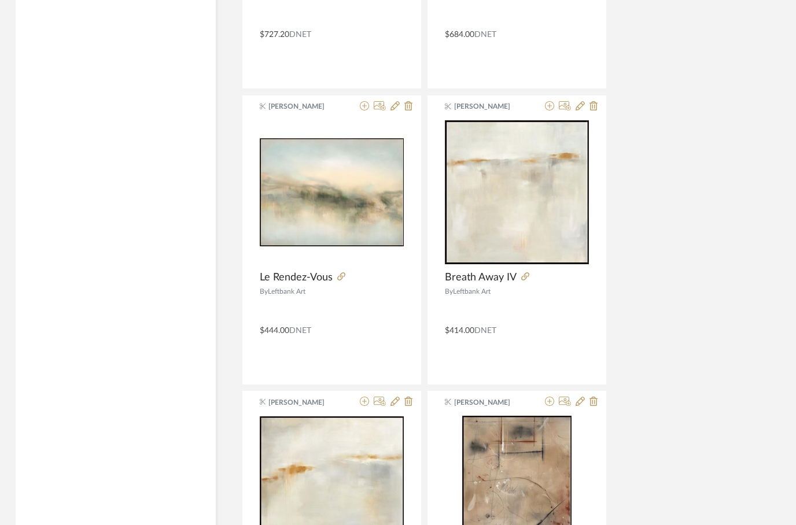
scroll to position [8738, 27]
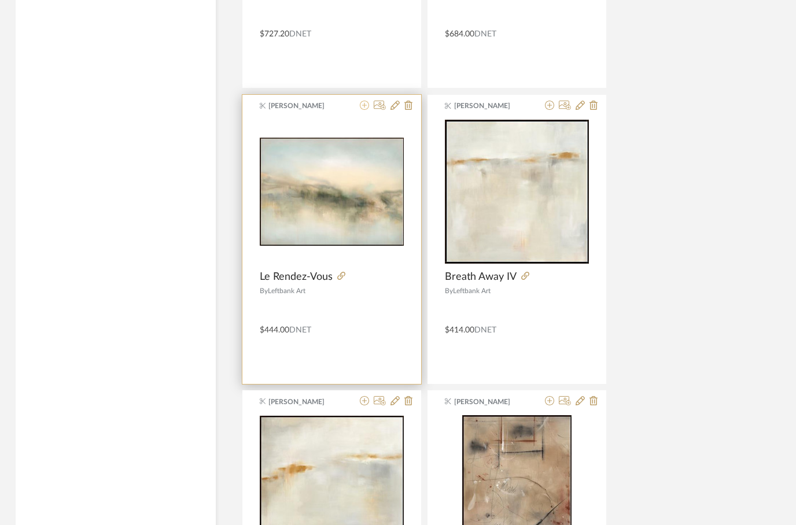
click at [363, 110] on fa-icon at bounding box center [364, 105] width 9 height 9
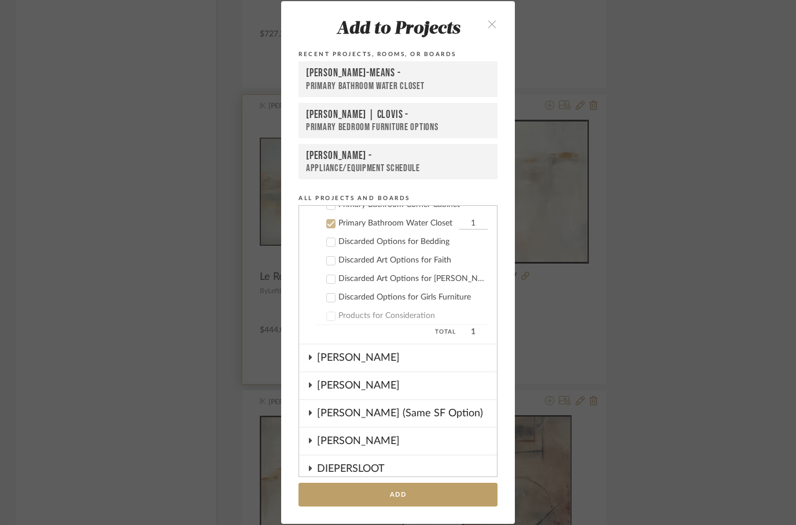
scroll to position [213, 0]
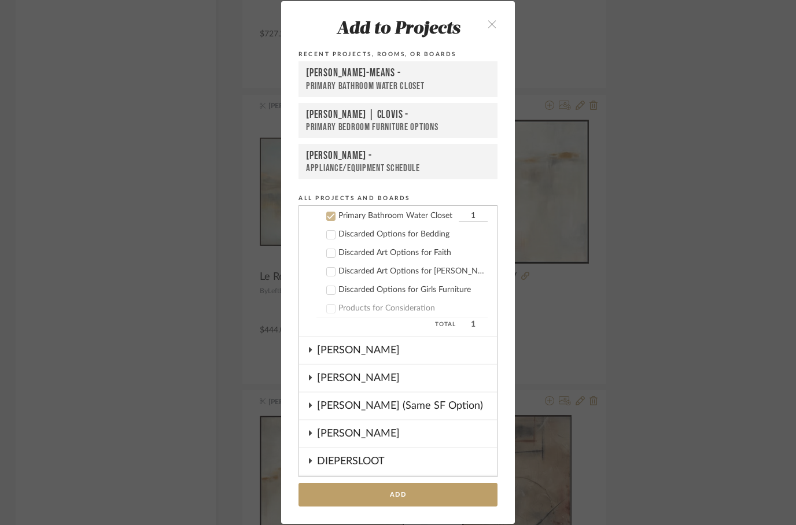
click at [331, 215] on icon at bounding box center [331, 216] width 8 height 8
checkbox input "false"
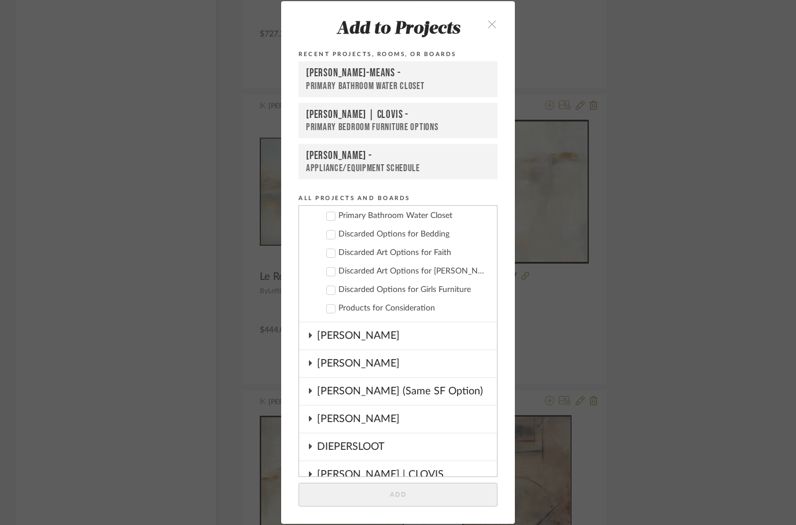
click at [454, 121] on div "Primary Bedroom furniture Options" at bounding box center [398, 127] width 184 height 12
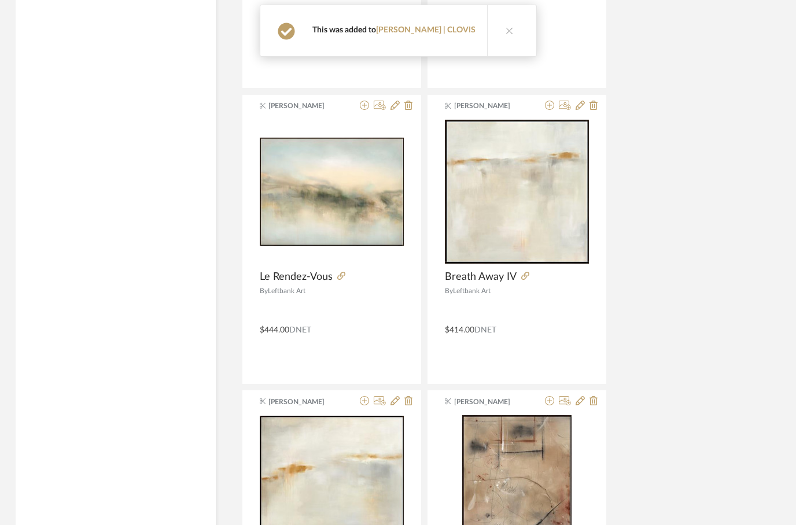
scroll to position [8738, 27]
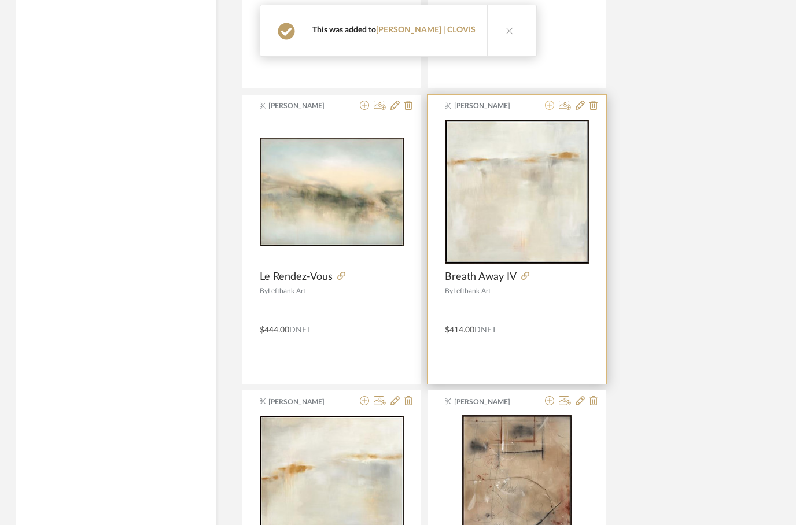
click at [552, 109] on icon at bounding box center [549, 105] width 9 height 9
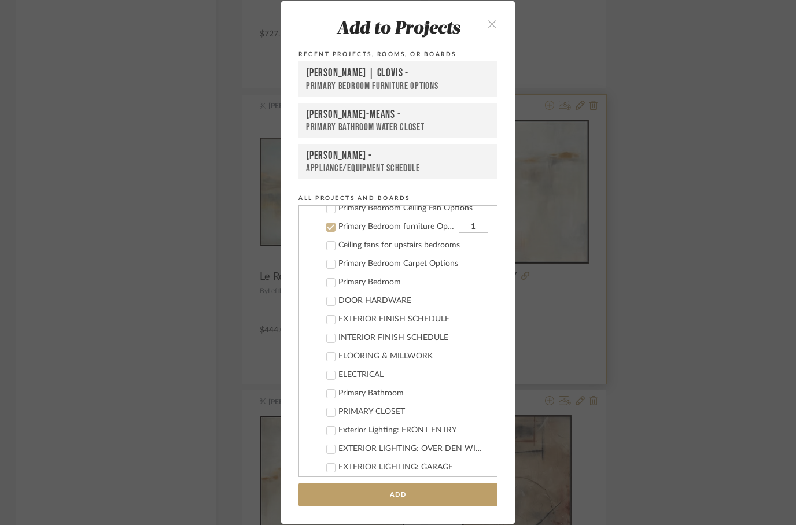
scroll to position [232, 0]
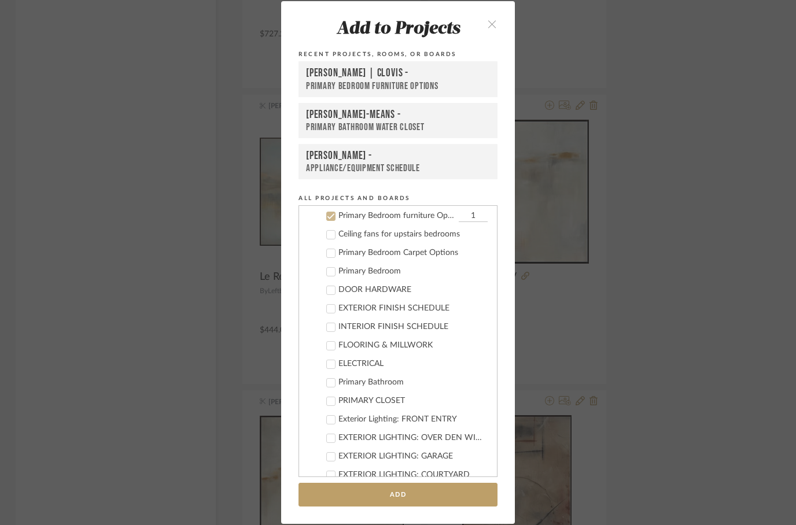
click at [387, 80] on div "Primary Bedroom furniture Options" at bounding box center [398, 86] width 184 height 12
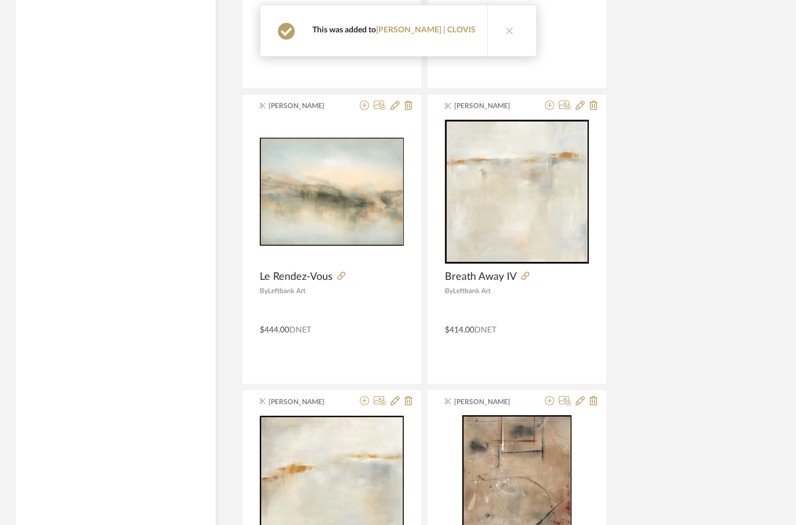
scroll to position [8738, 27]
click at [363, 405] on icon at bounding box center [364, 400] width 9 height 9
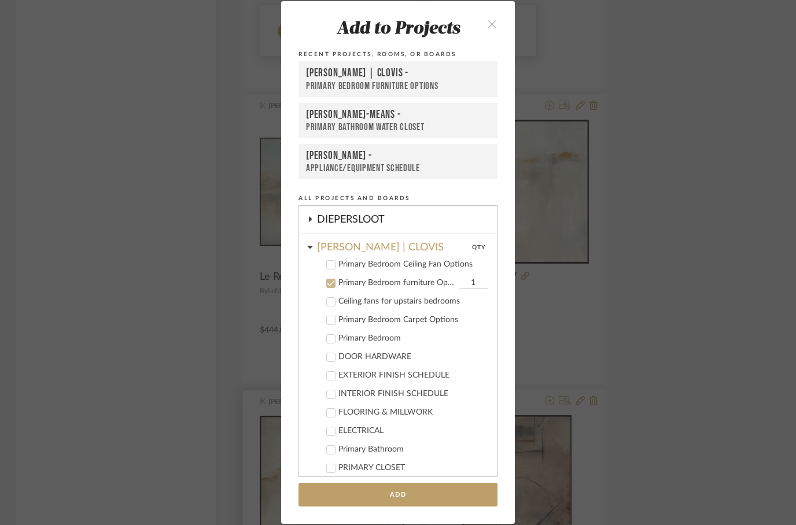
scroll to position [232, 0]
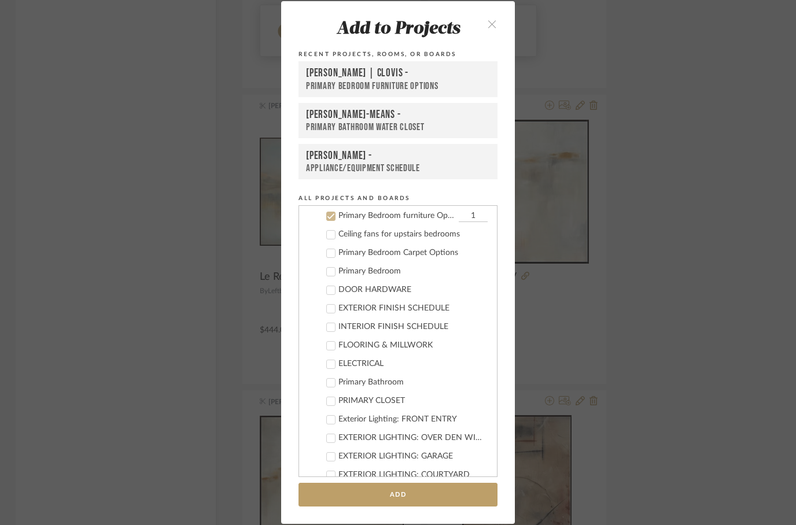
click at [378, 86] on div "Primary Bedroom furniture Options" at bounding box center [398, 86] width 184 height 12
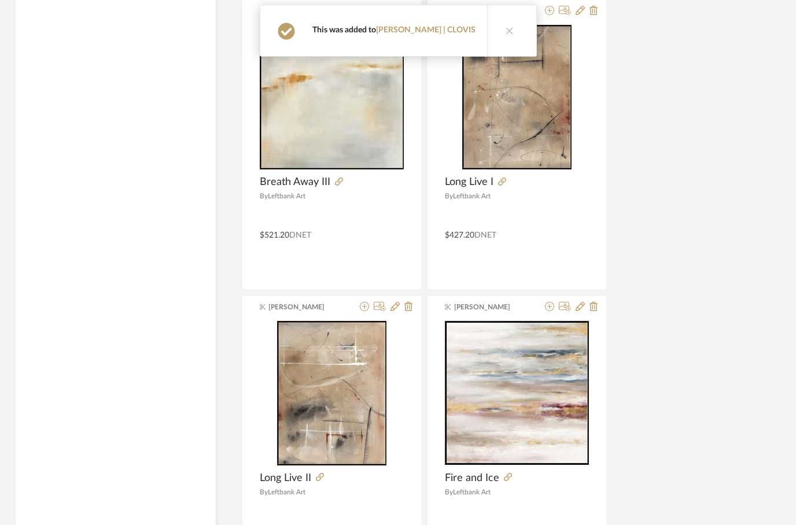
scroll to position [9114, 27]
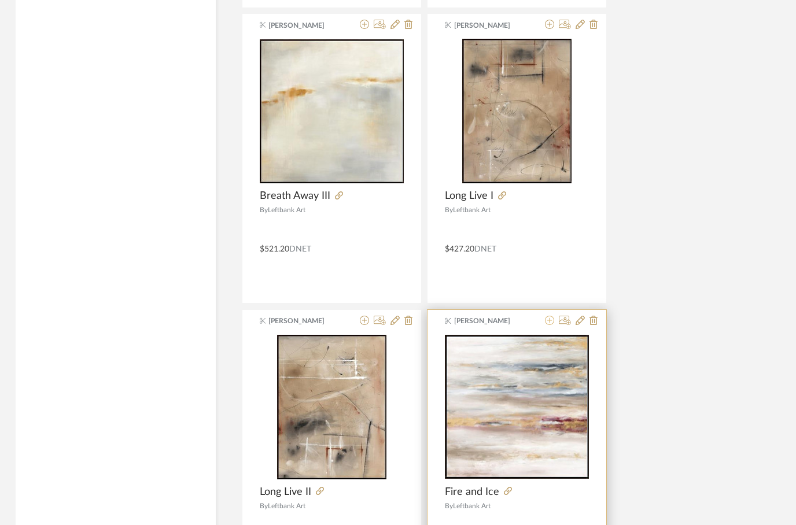
click at [546, 319] on icon at bounding box center [549, 320] width 9 height 9
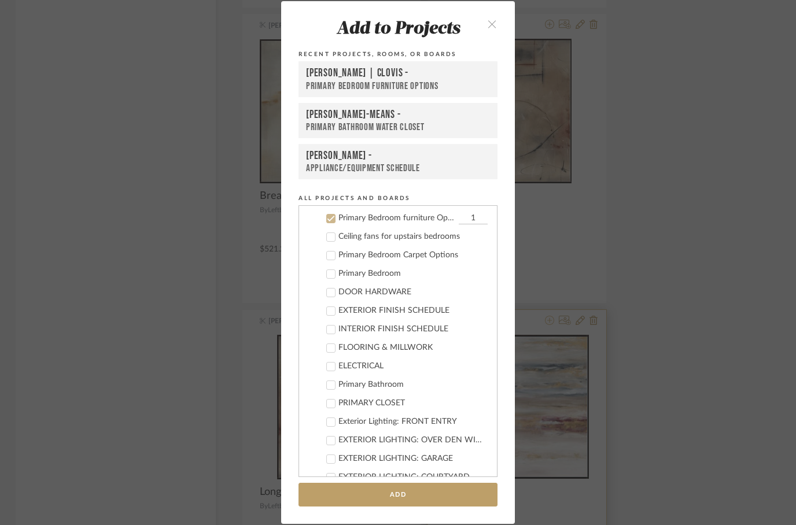
scroll to position [232, 0]
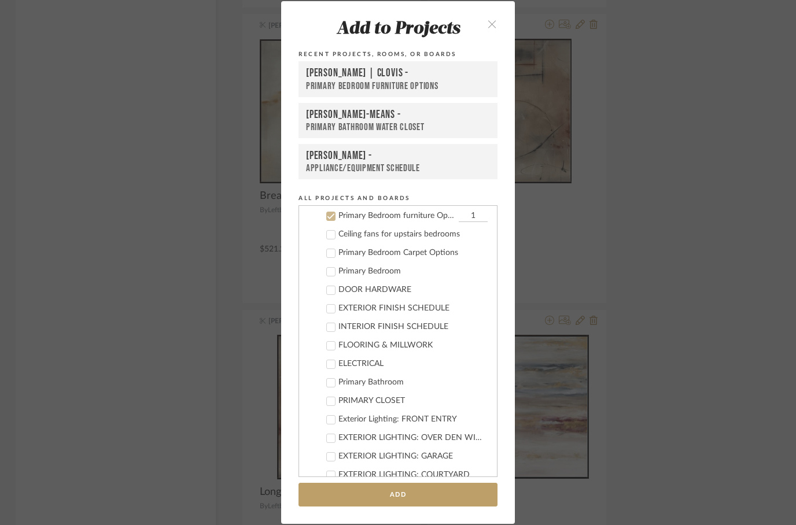
click at [333, 84] on div "Primary Bedroom furniture Options" at bounding box center [398, 86] width 184 height 12
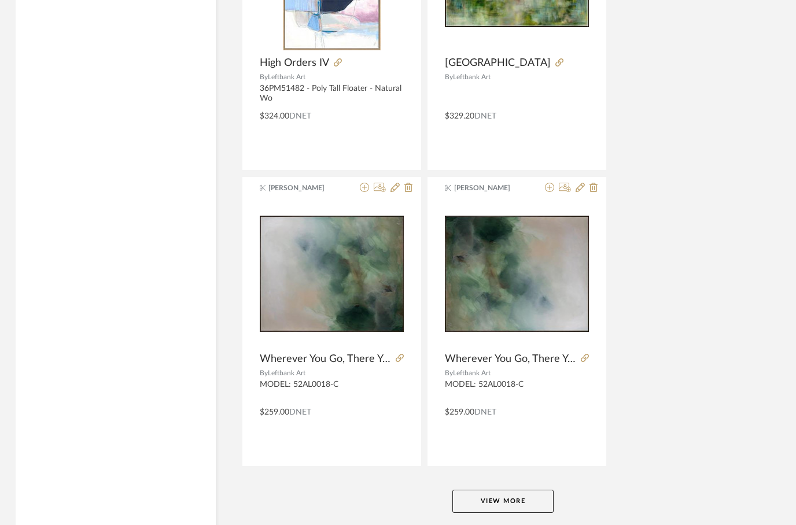
scroll to position [10435, 27]
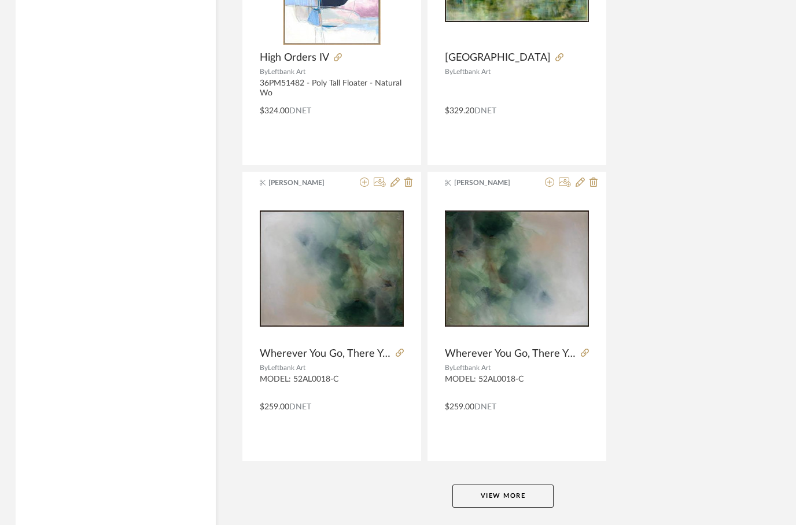
click at [510, 500] on button "View More" at bounding box center [502, 496] width 101 height 23
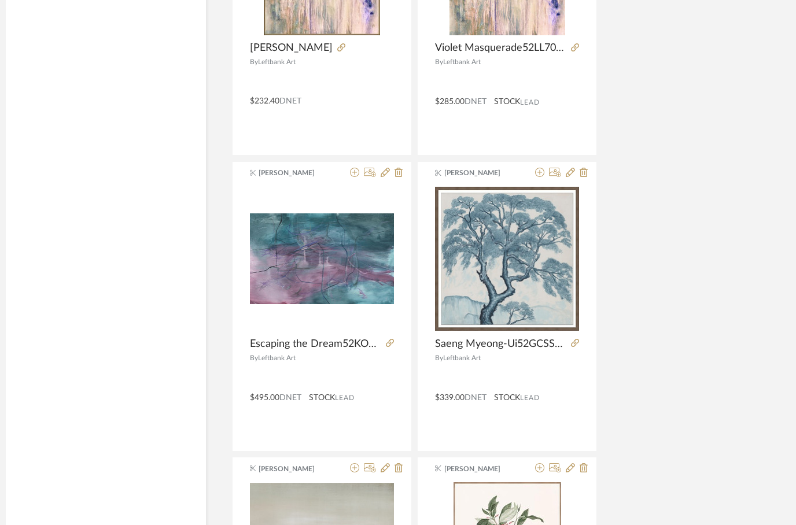
scroll to position [13402, 37]
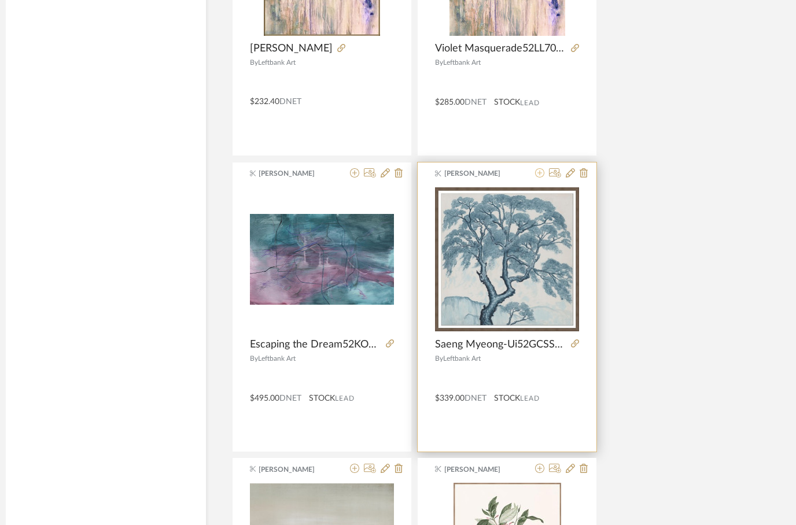
click at [544, 173] on icon at bounding box center [539, 173] width 9 height 9
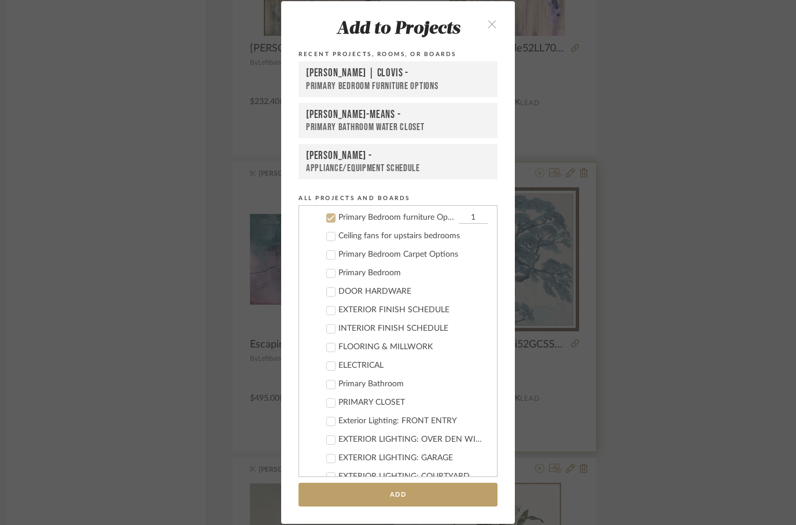
scroll to position [232, 0]
click at [398, 123] on div "Primary Bathroom Water Closet" at bounding box center [398, 127] width 184 height 12
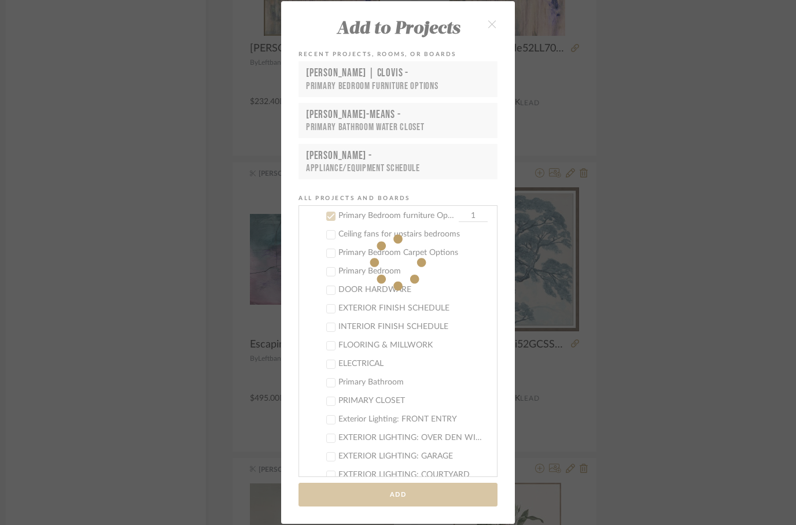
scroll to position [13402, 37]
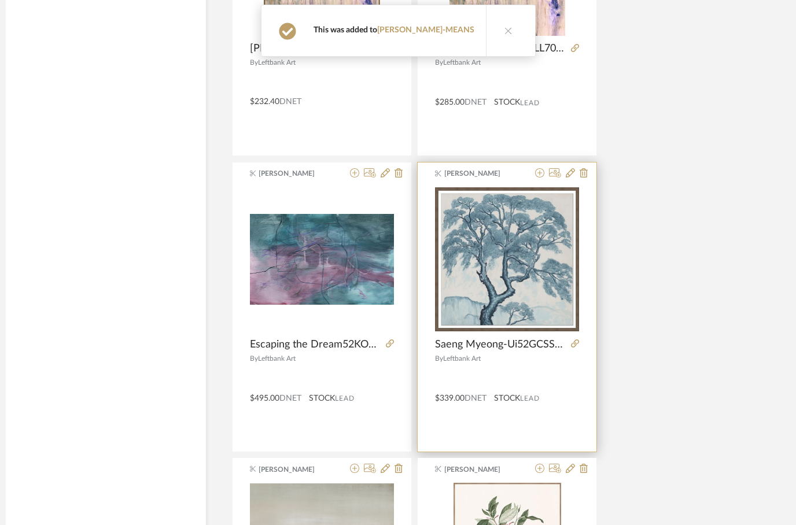
click at [0, 0] on img at bounding box center [0, 0] width 0 height 0
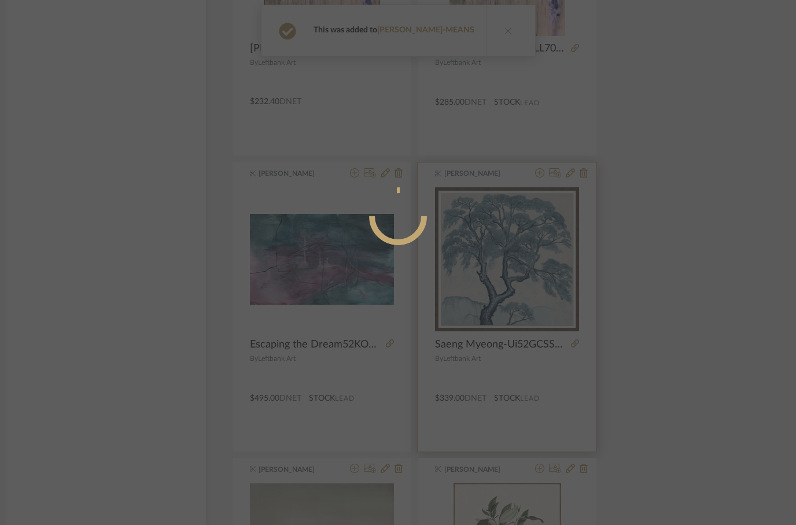
scroll to position [0, 0]
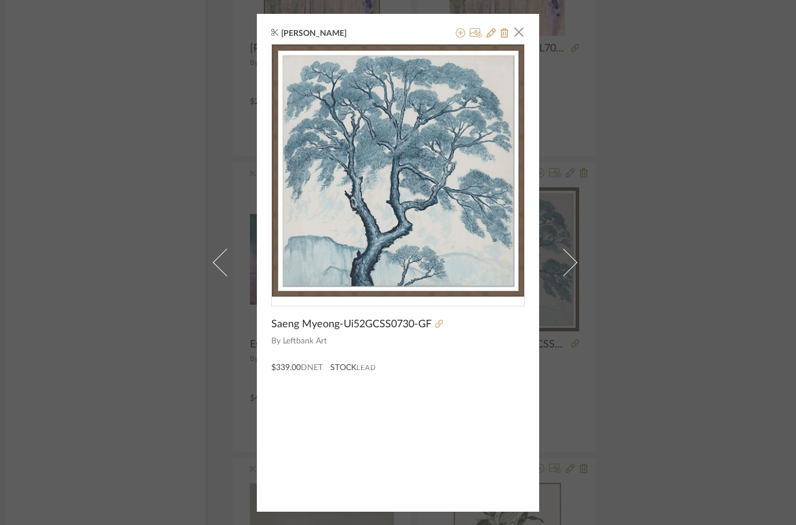
click at [438, 325] on icon at bounding box center [439, 324] width 8 height 8
click at [518, 34] on span "button" at bounding box center [518, 32] width 23 height 23
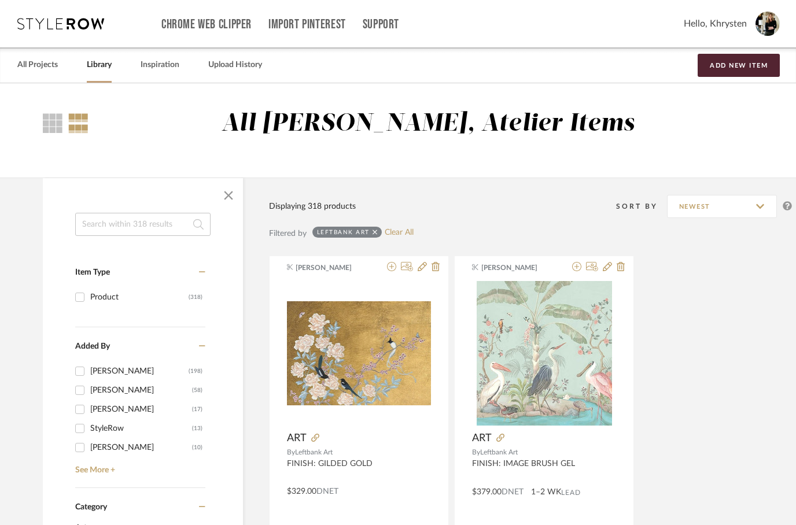
scroll to position [13402, 37]
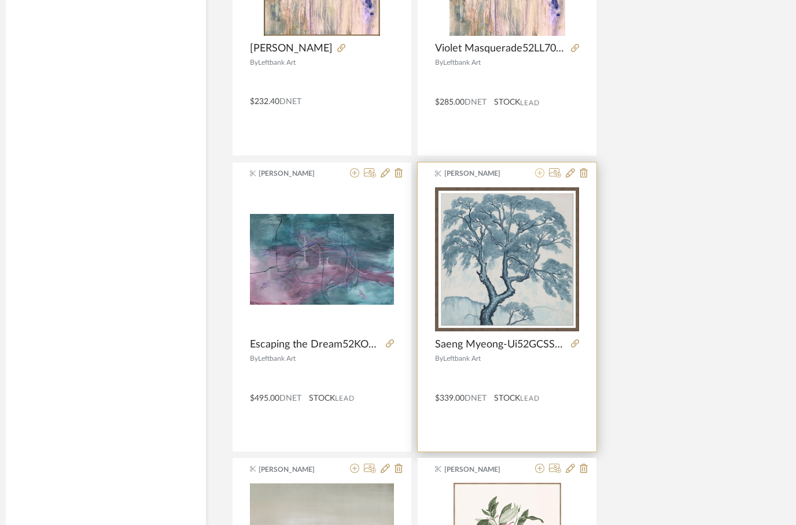
click at [544, 169] on fa-icon at bounding box center [539, 173] width 9 height 9
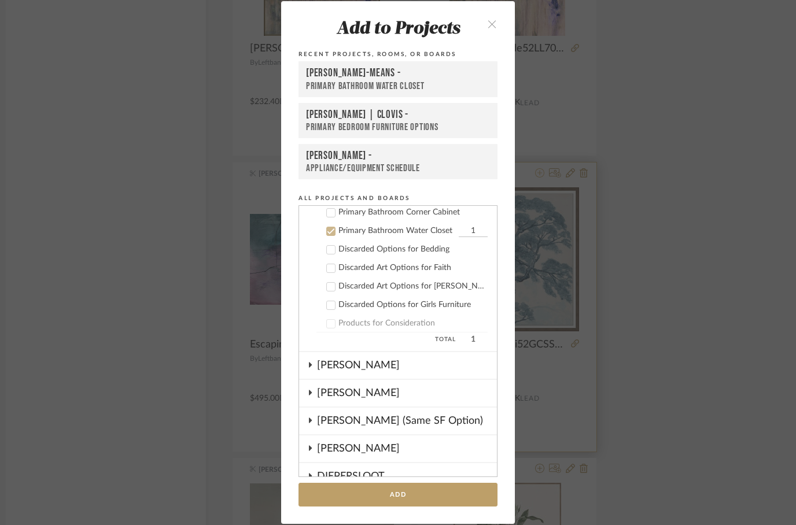
scroll to position [213, 0]
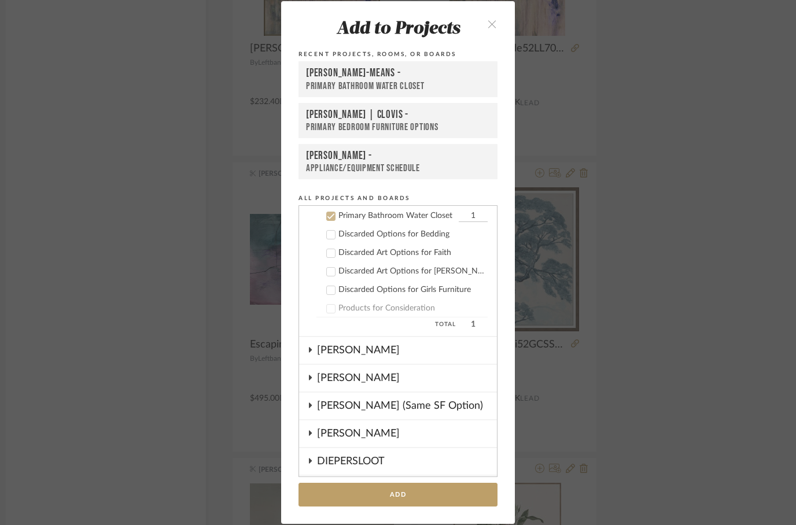
click at [542, 278] on div "Add to Projects Recent Projects, Rooms, or Boards [PERSON_NAME]-MEANS - Primary…" at bounding box center [398, 262] width 796 height 525
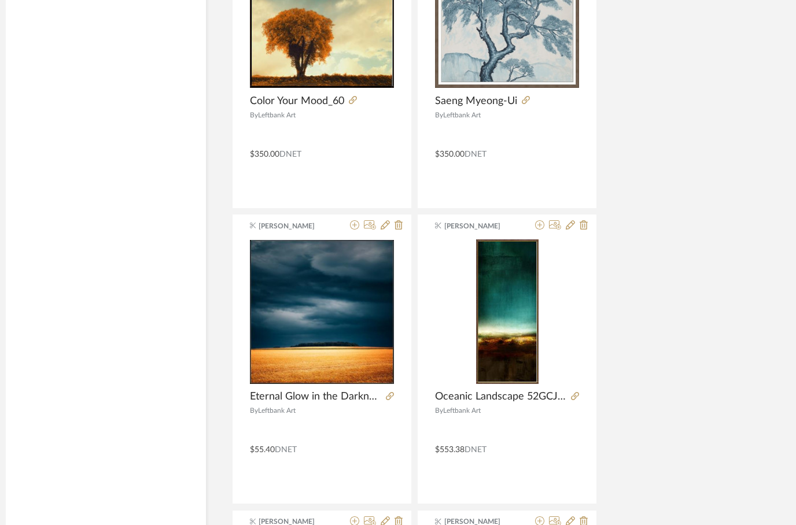
scroll to position [15421, 37]
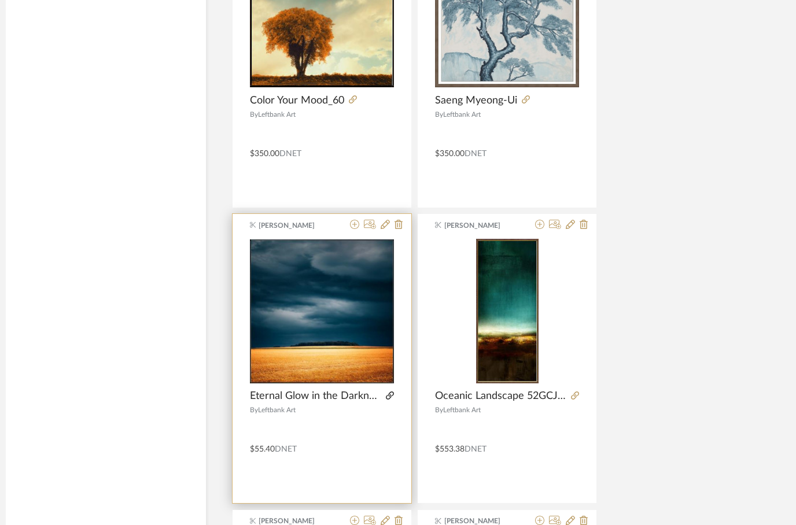
click at [389, 393] on icon at bounding box center [390, 395] width 8 height 8
